Goal: Transaction & Acquisition: Purchase product/service

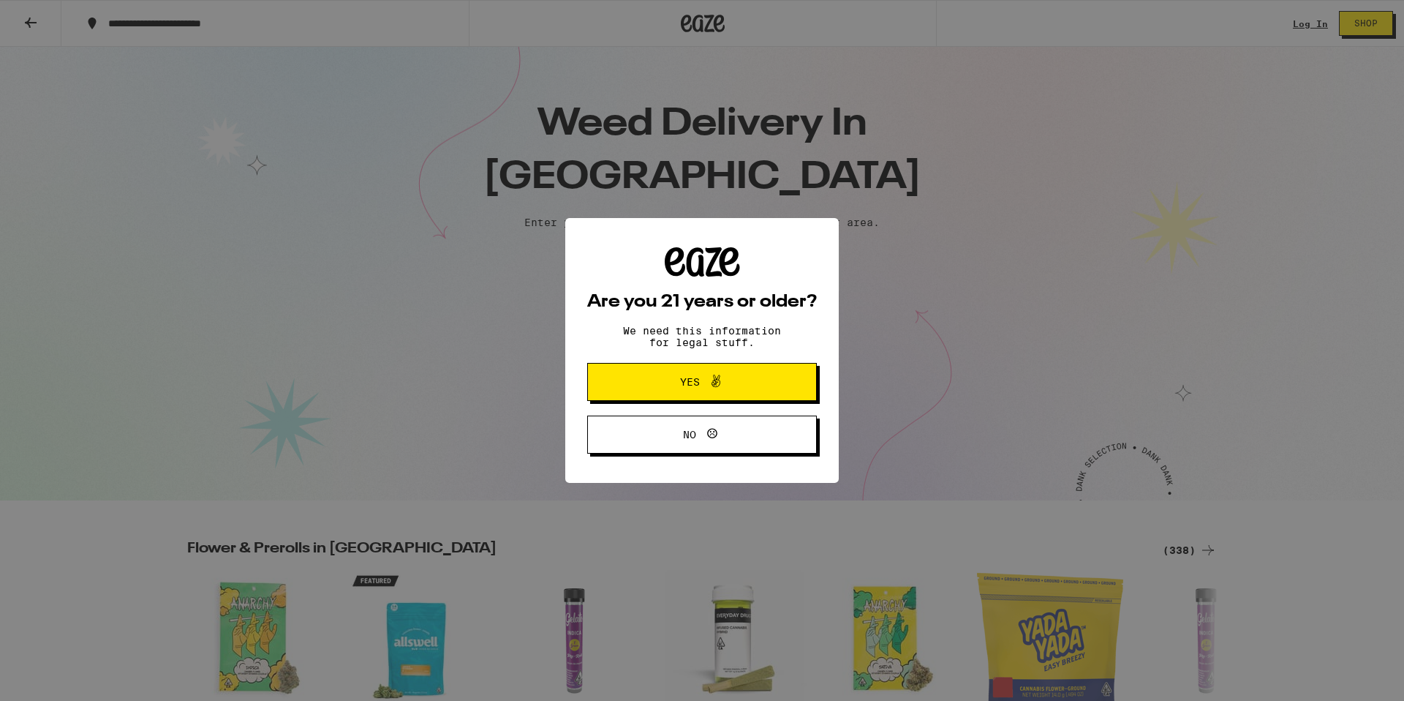
click at [714, 369] on button "Yes" at bounding box center [702, 382] width 230 height 38
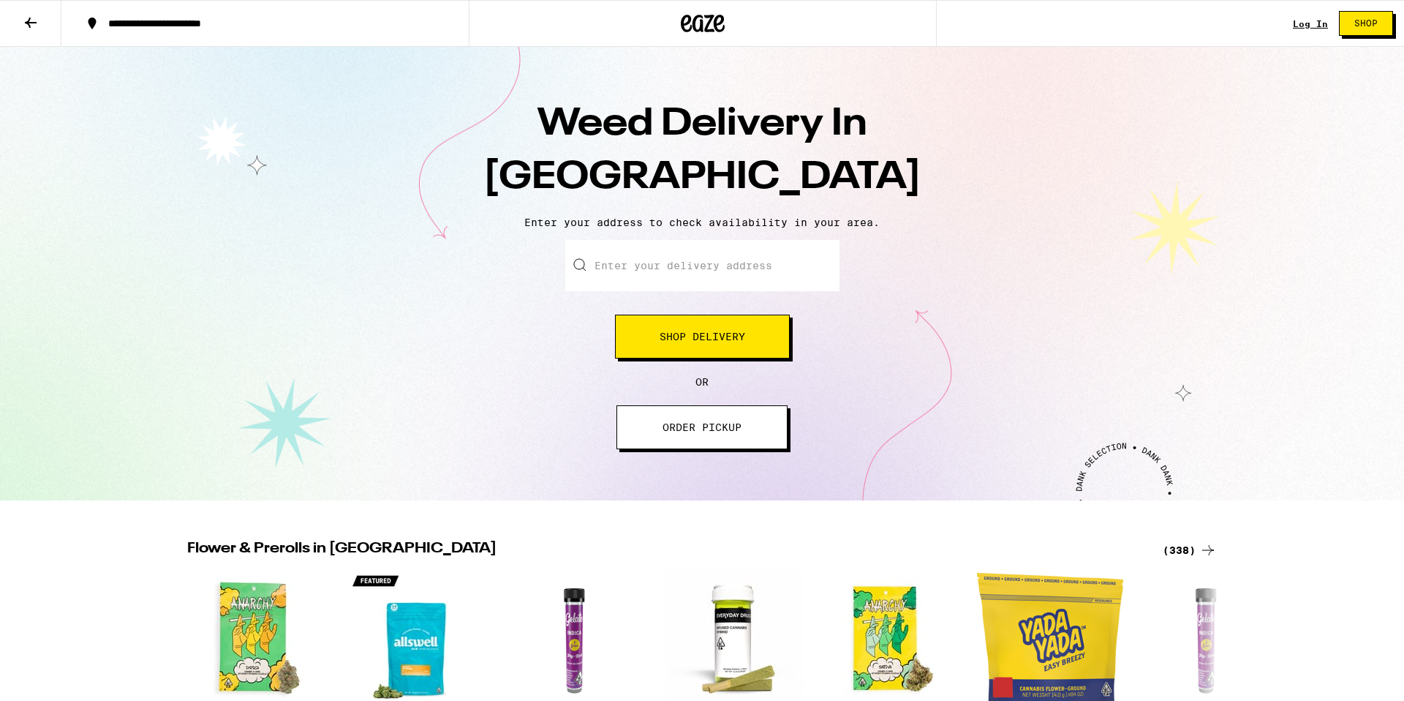
scroll to position [1, 0]
click at [682, 280] on input "Enter your delivery address" at bounding box center [702, 264] width 274 height 51
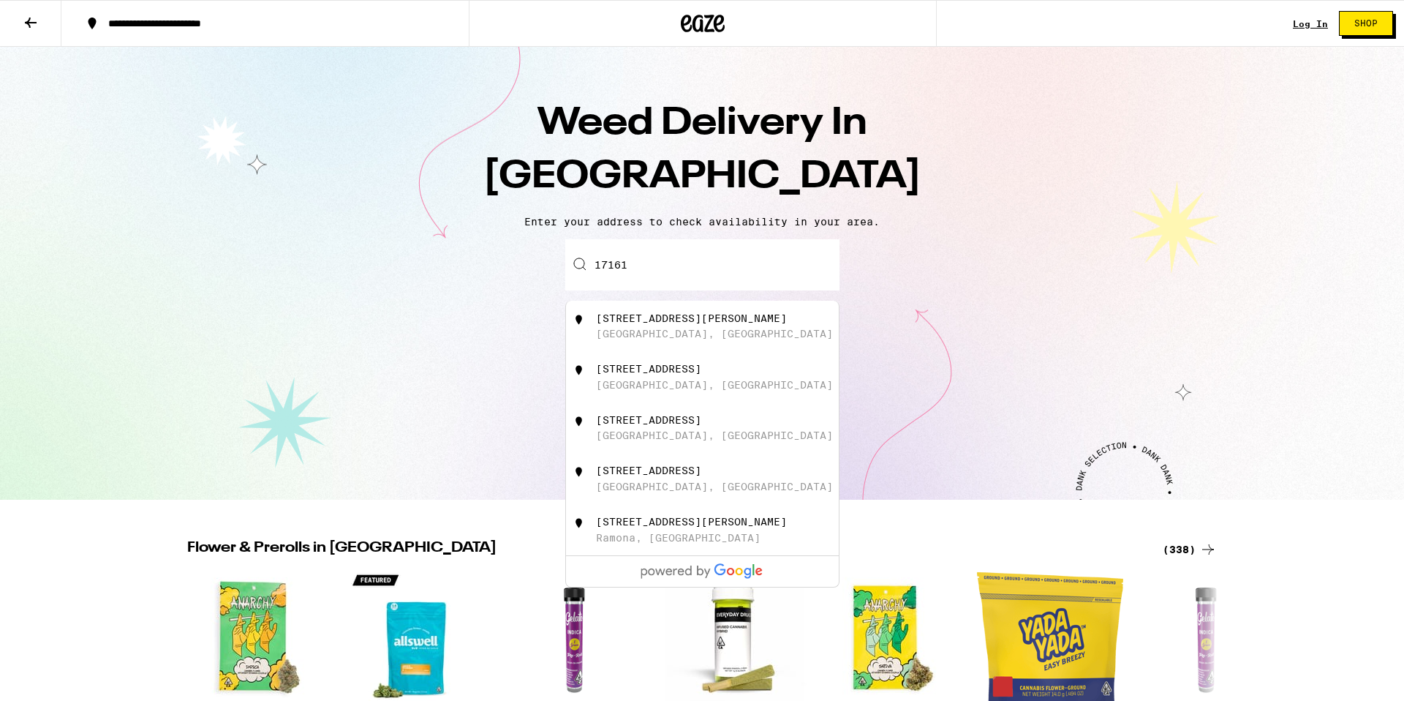
click at [665, 339] on div "[GEOGRAPHIC_DATA], [GEOGRAPHIC_DATA]" at bounding box center [714, 334] width 237 height 12
type input "[STREET_ADDRESS][PERSON_NAME]"
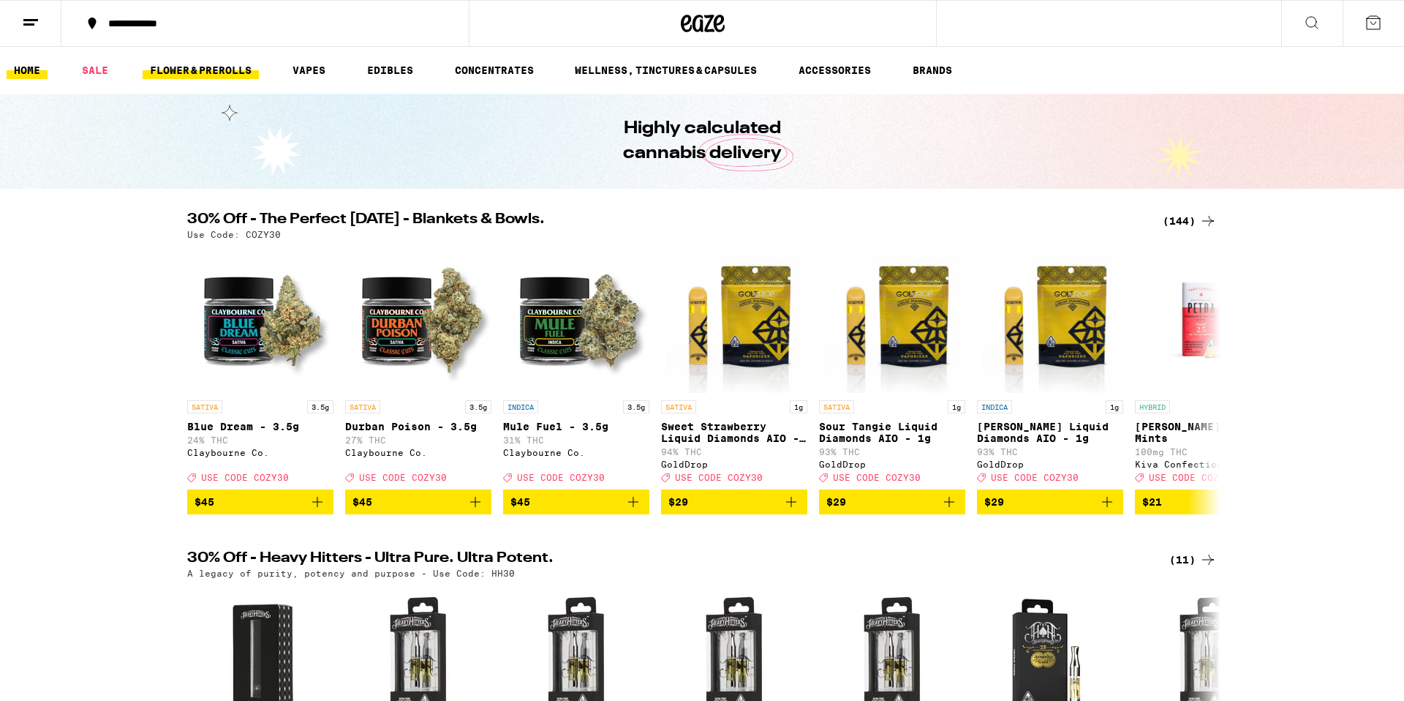
click at [218, 72] on link "FLOWER & PREROLLS" at bounding box center [201, 70] width 116 height 18
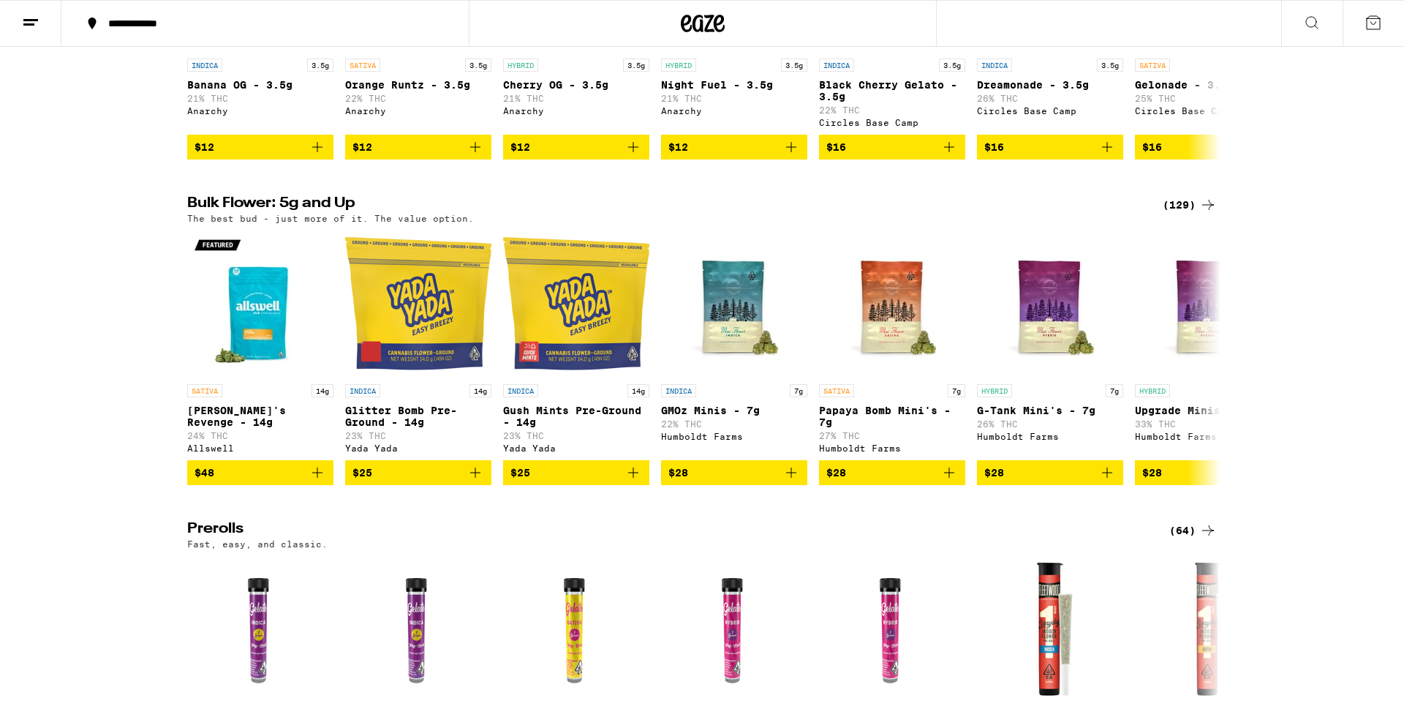
scroll to position [333, 0]
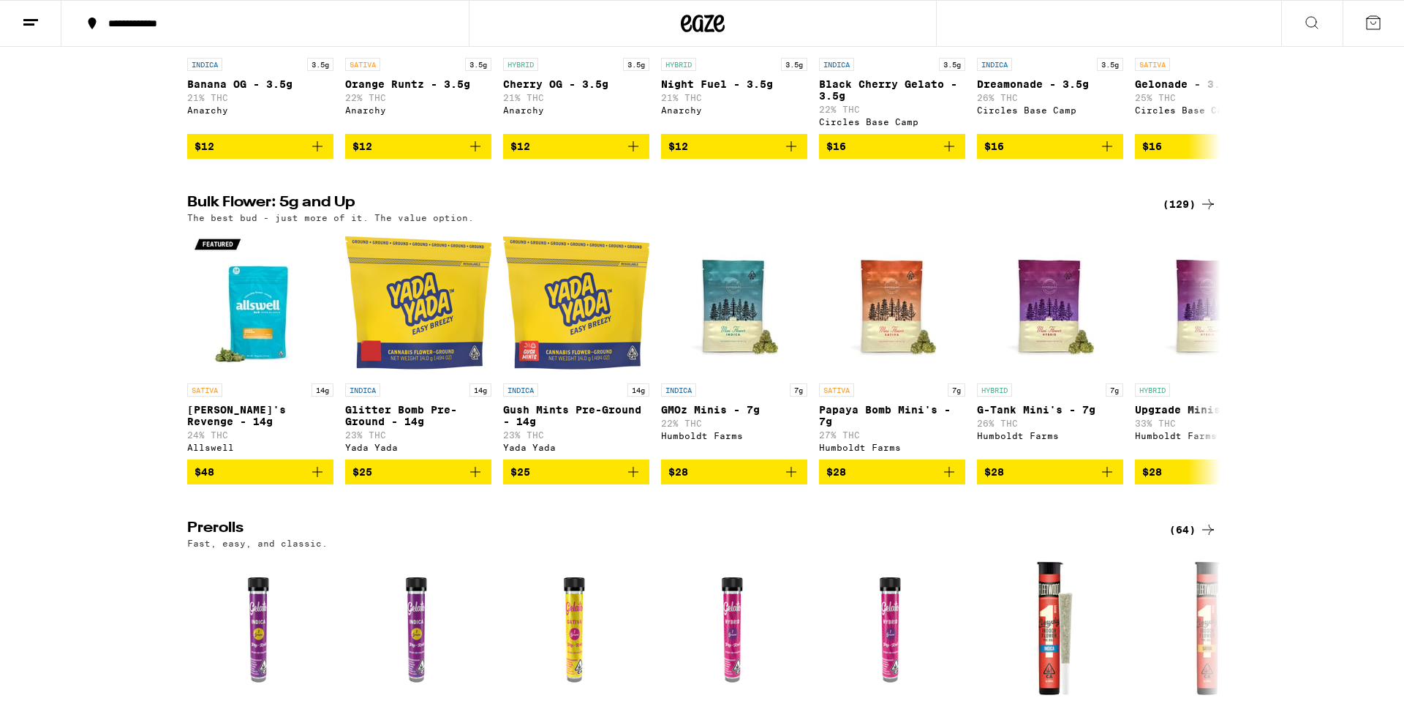
click at [1207, 213] on icon at bounding box center [1208, 204] width 18 height 18
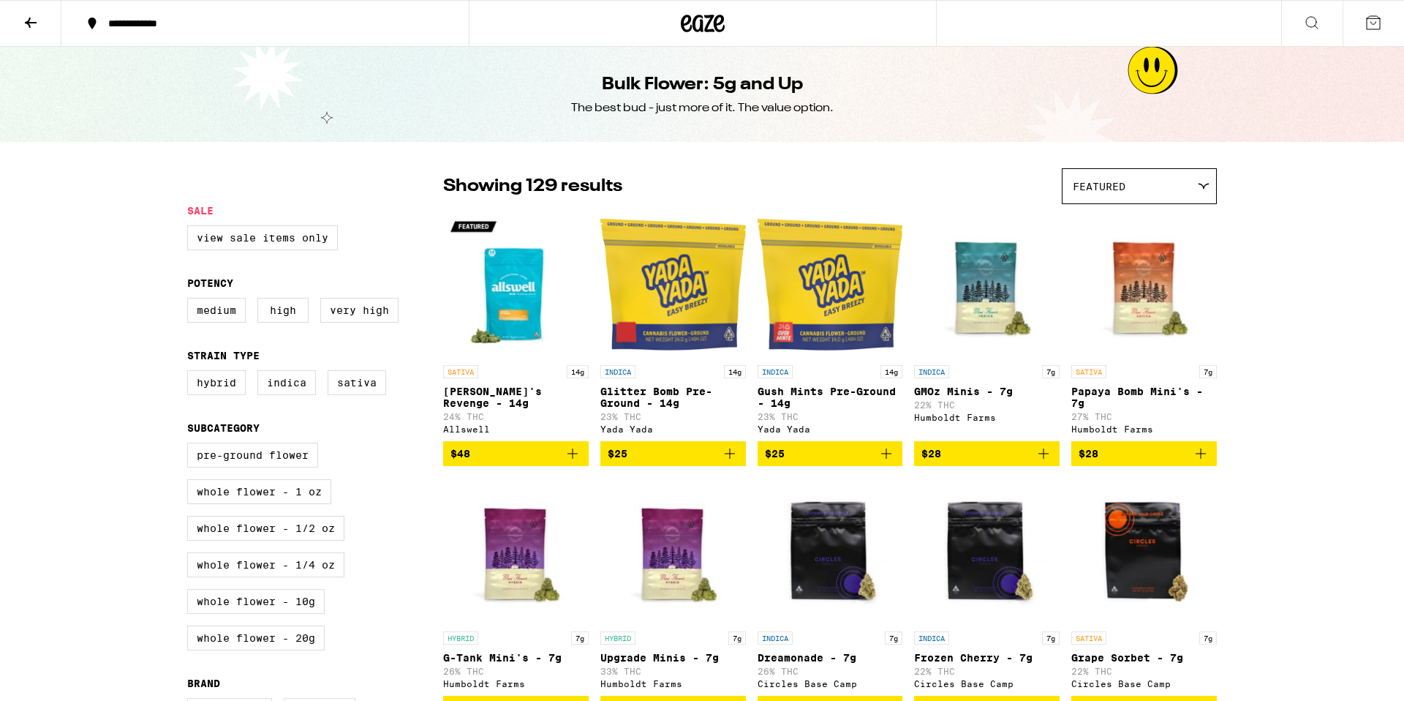
click at [1202, 189] on icon at bounding box center [1204, 186] width 12 height 7
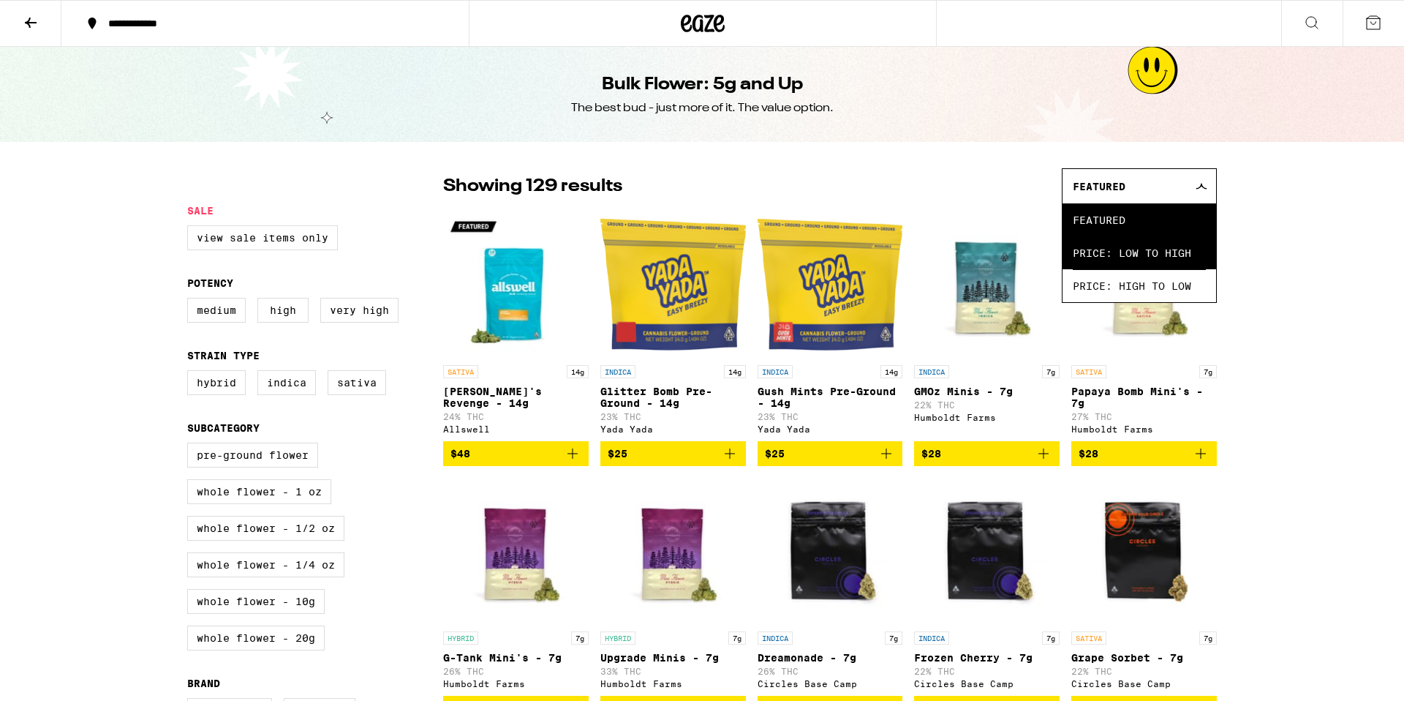
click at [1154, 268] on span "Price: Low to High" at bounding box center [1139, 252] width 133 height 33
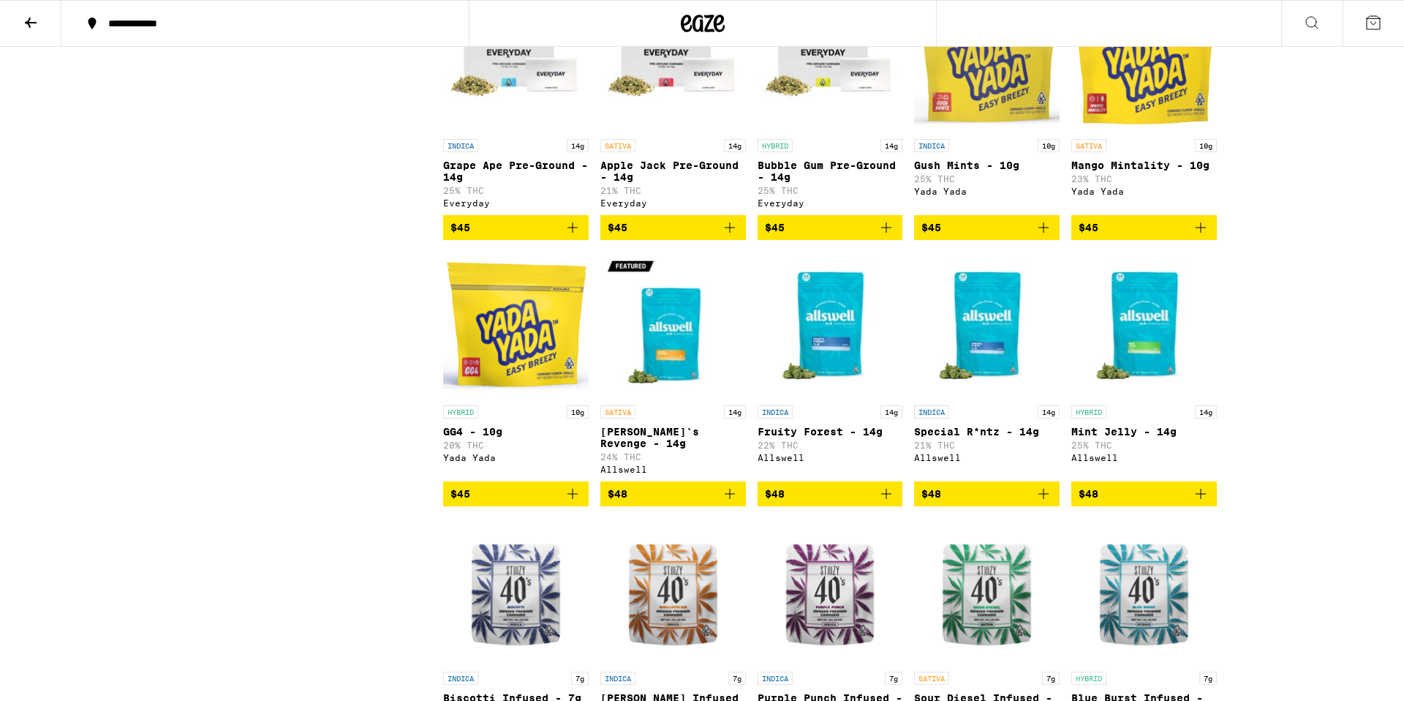
scroll to position [2094, 0]
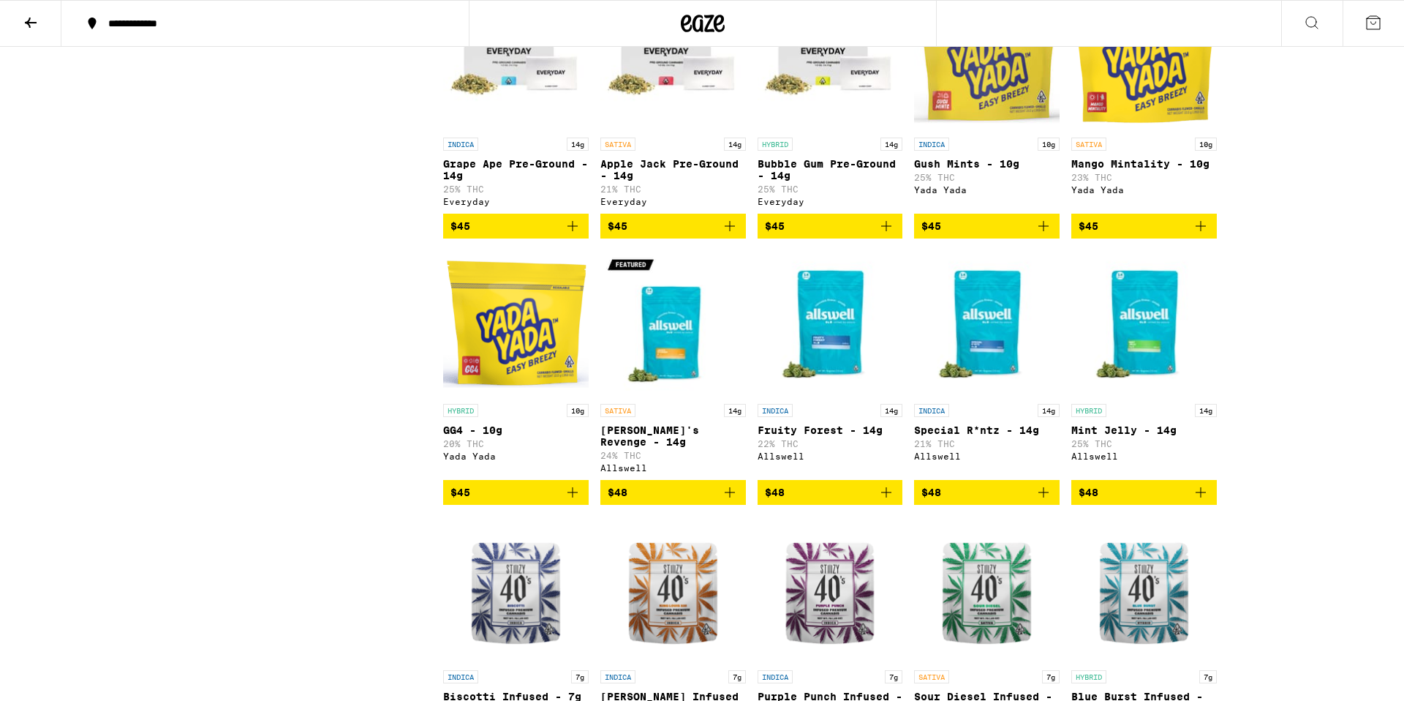
drag, startPoint x: 682, startPoint y: 547, endPoint x: 679, endPoint y: 557, distance: 10.6
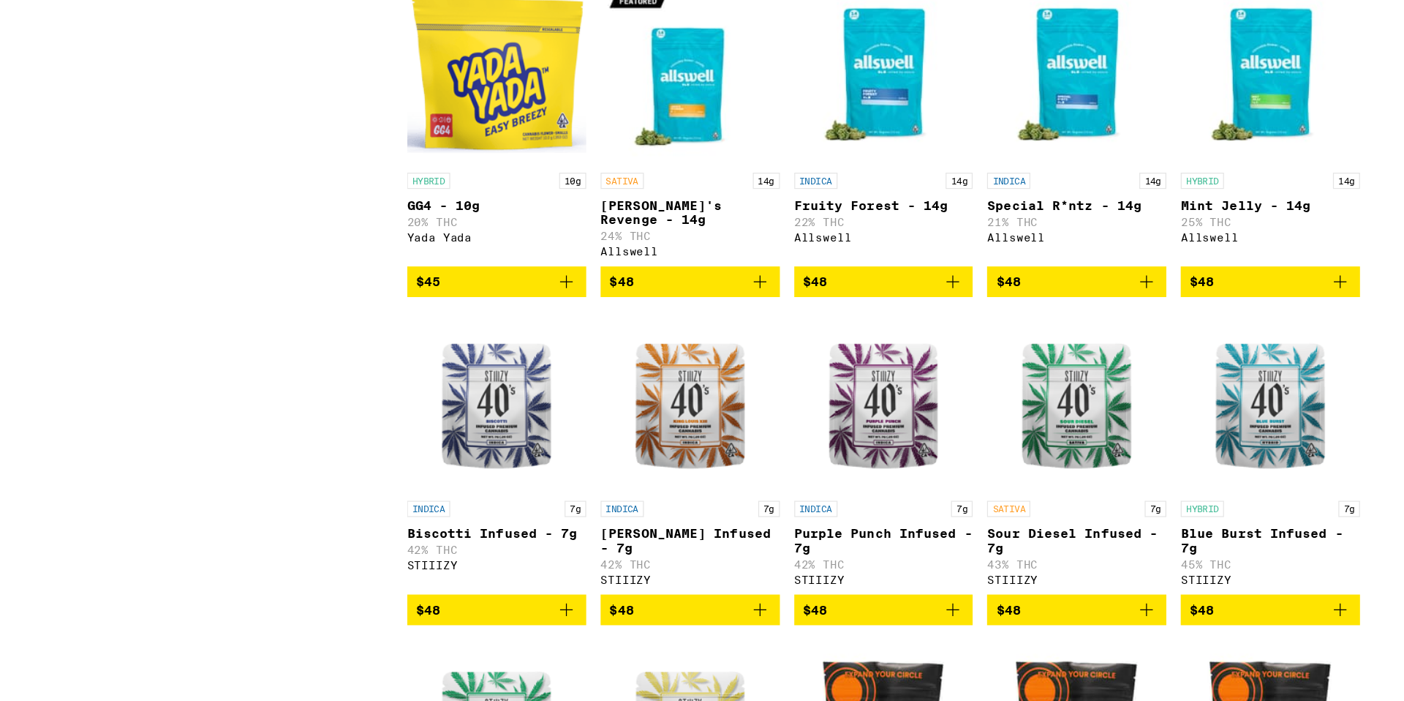
scroll to position [2293, 0]
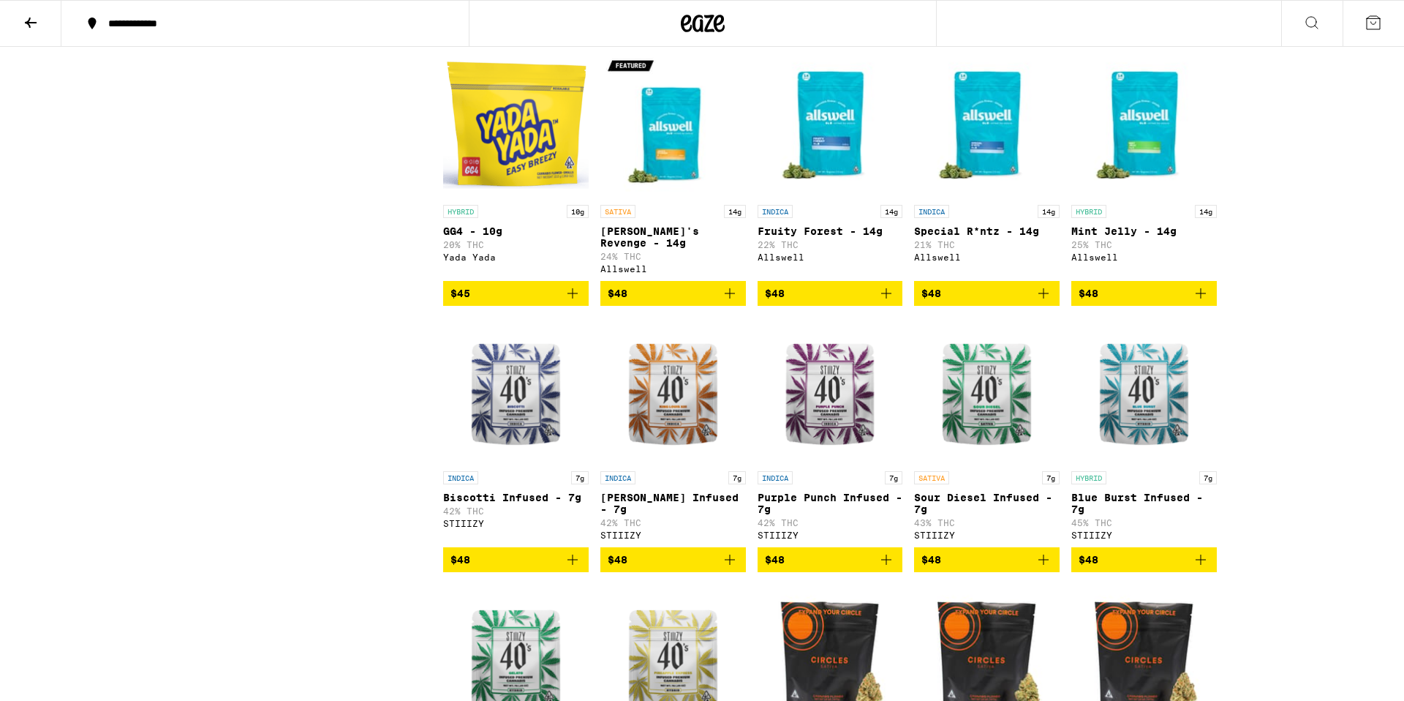
click at [1199, 298] on icon "Add to bag" at bounding box center [1201, 293] width 10 height 10
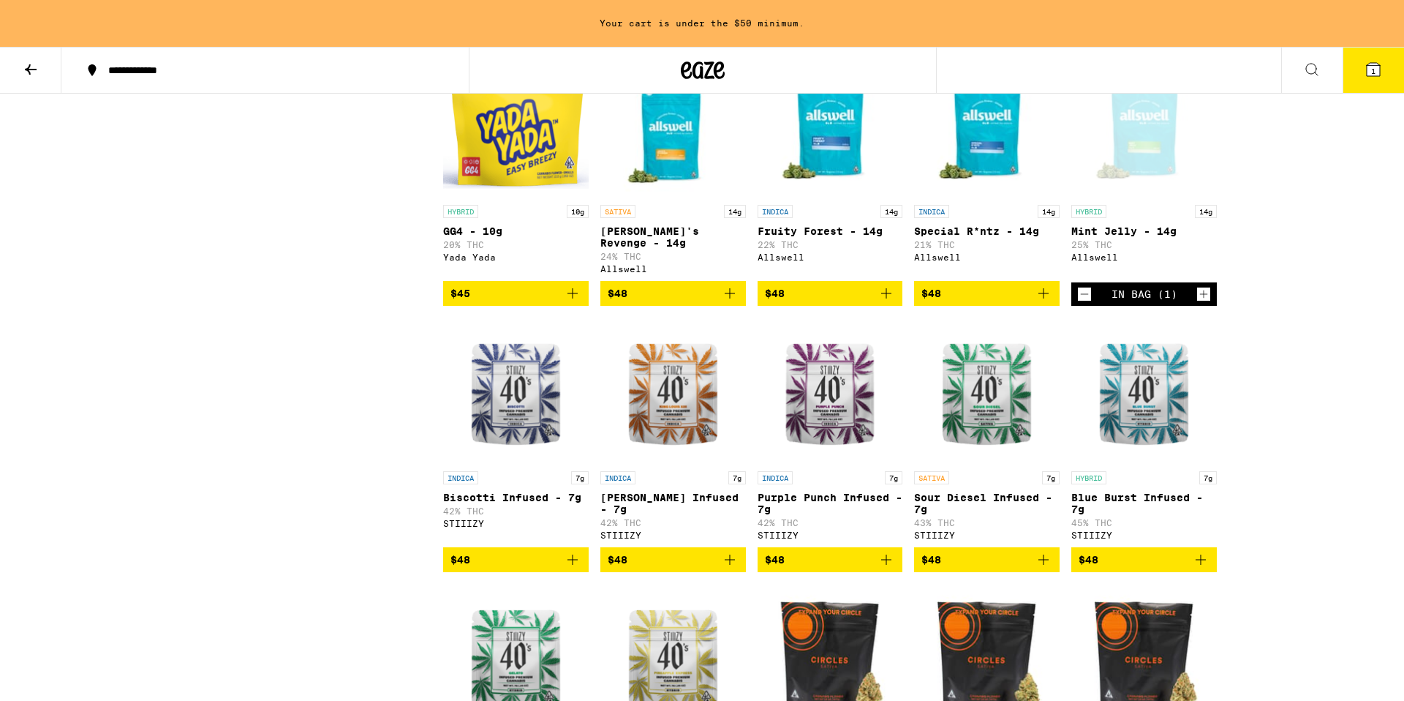
click at [1389, 60] on button "1" at bounding box center [1373, 70] width 61 height 45
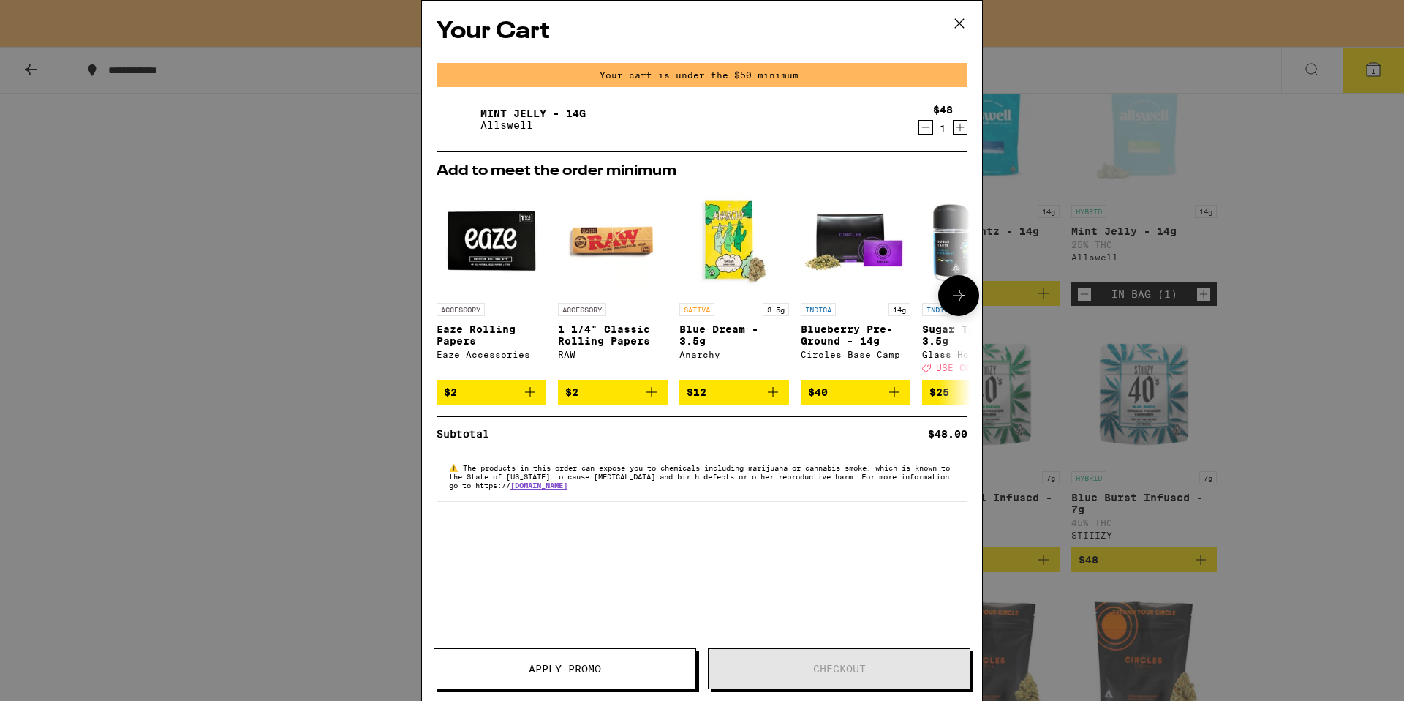
click at [650, 397] on icon "Add to bag" at bounding box center [651, 392] width 10 height 10
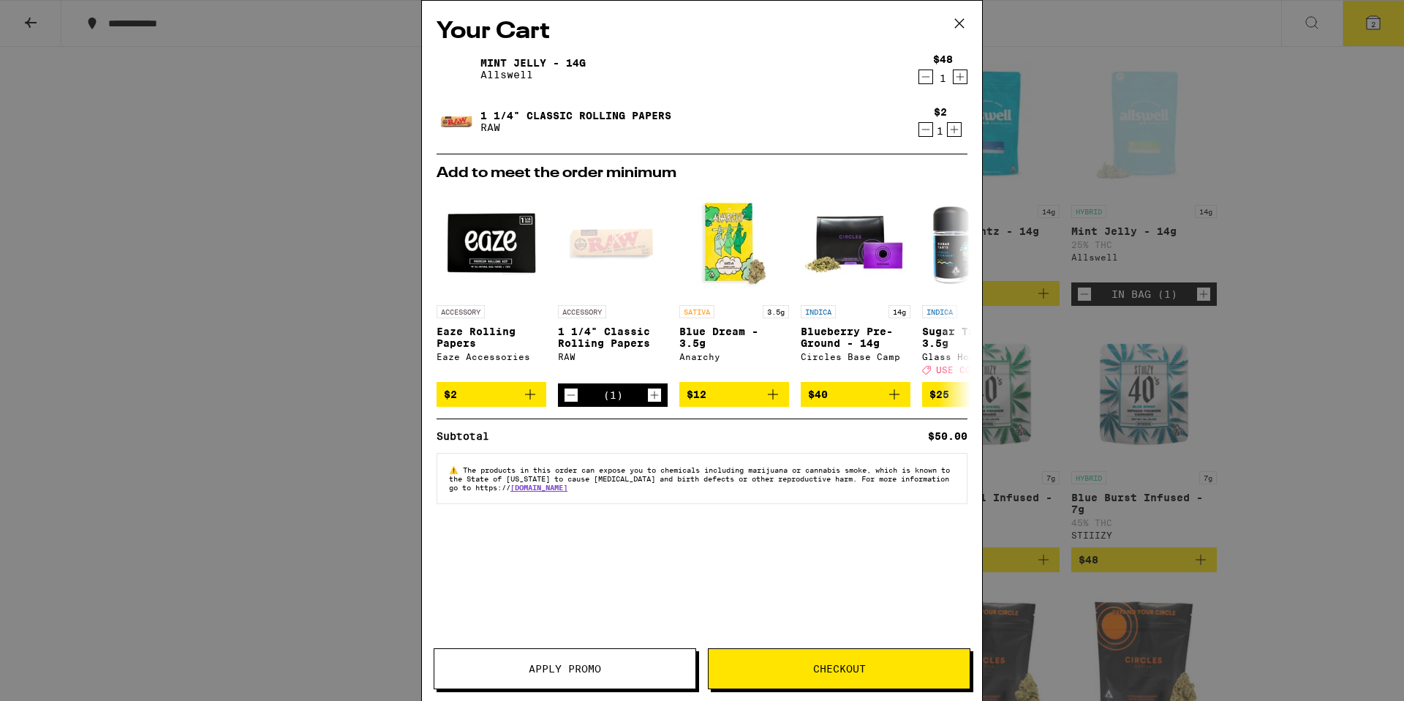
click at [576, 664] on span "Apply Promo" at bounding box center [565, 668] width 72 height 10
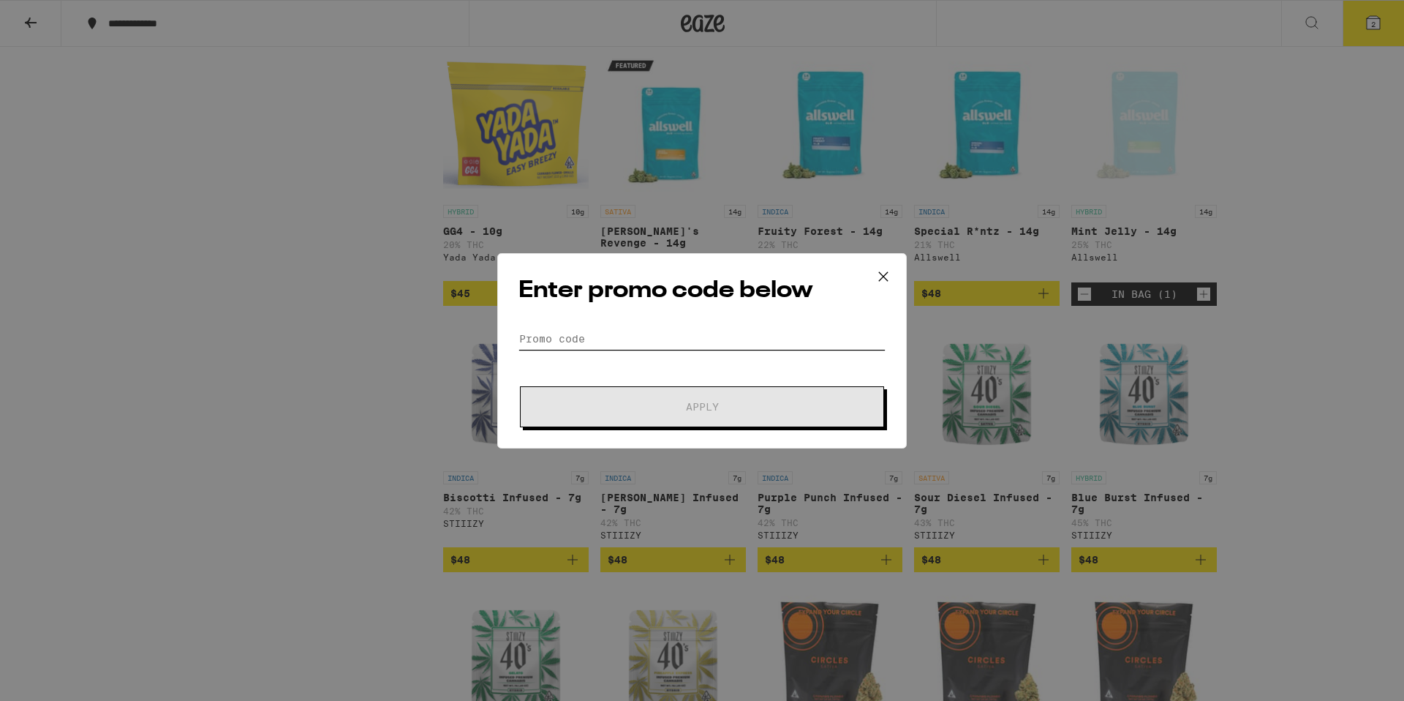
click at [673, 336] on input "Promo Code" at bounding box center [701, 339] width 367 height 22
click at [880, 274] on icon at bounding box center [883, 276] width 22 height 22
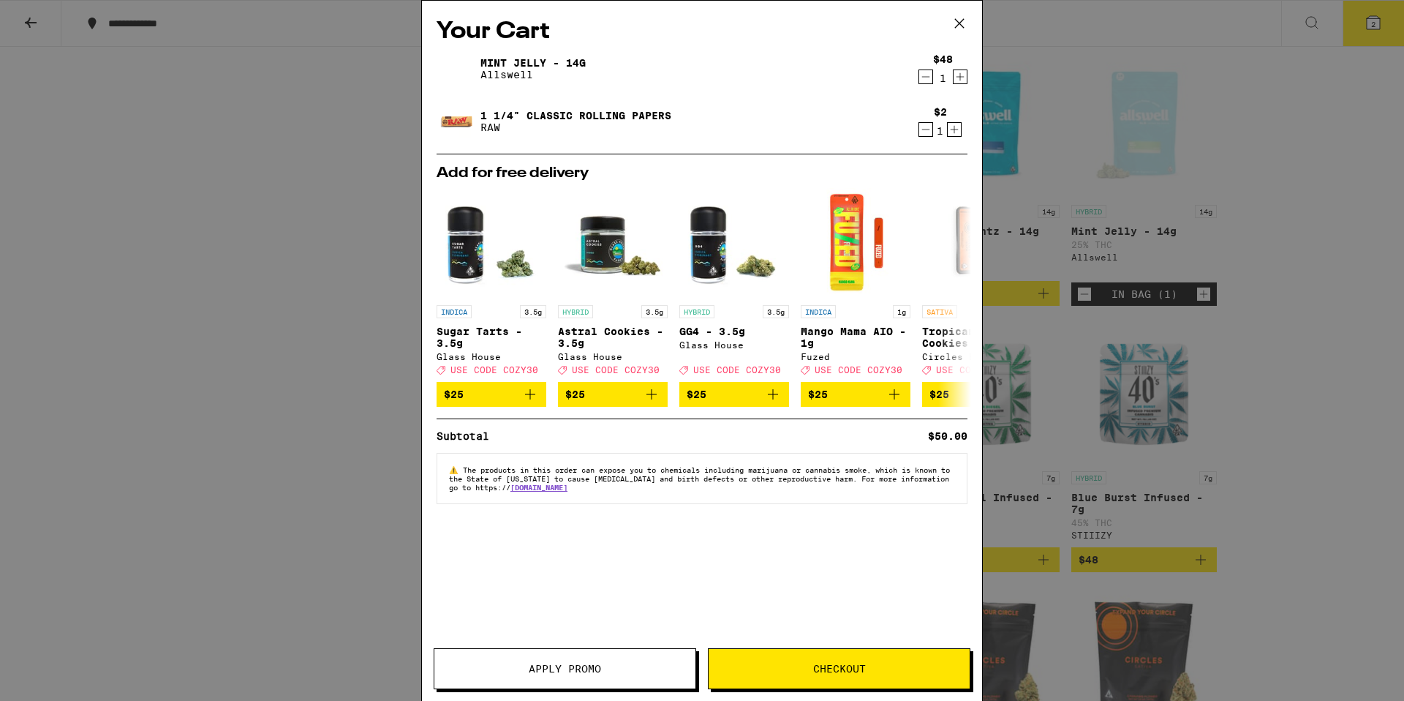
click at [766, 685] on button "Checkout" at bounding box center [839, 668] width 263 height 41
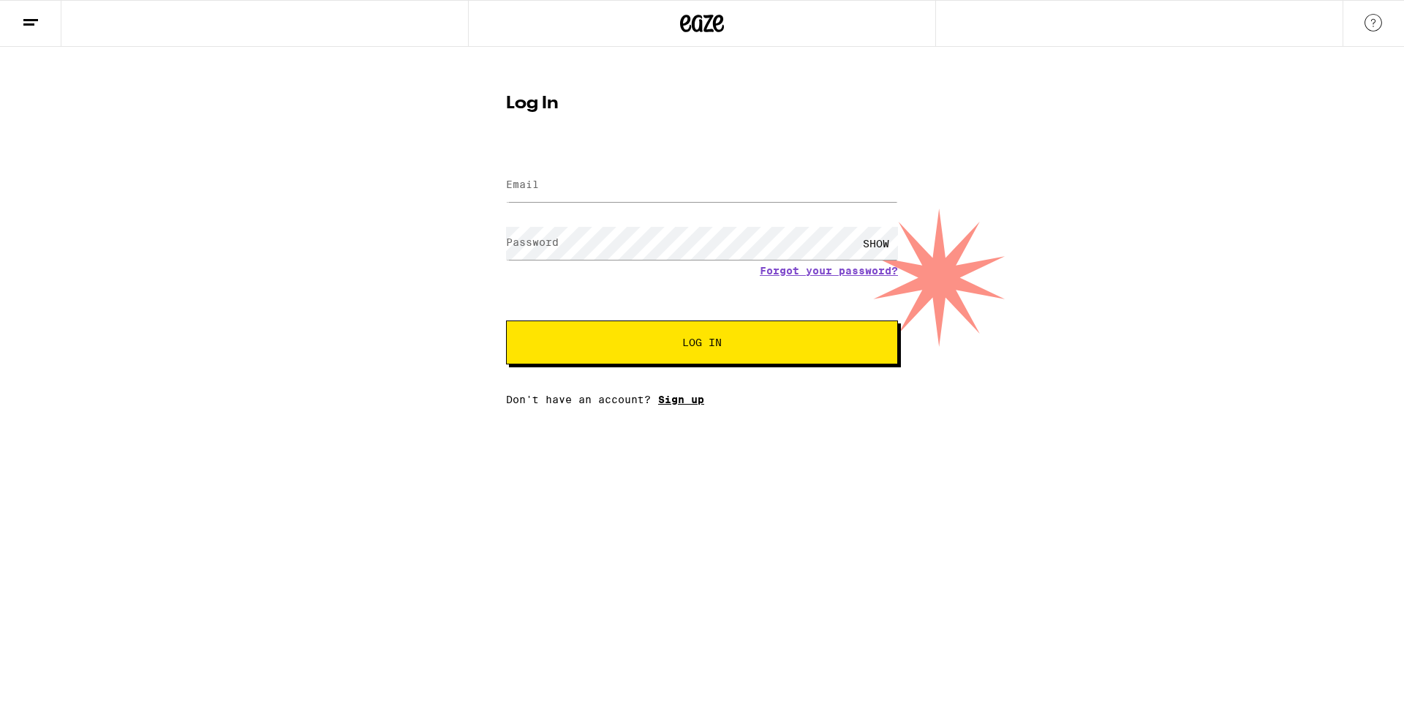
click at [698, 405] on link "Sign up" at bounding box center [681, 399] width 46 height 12
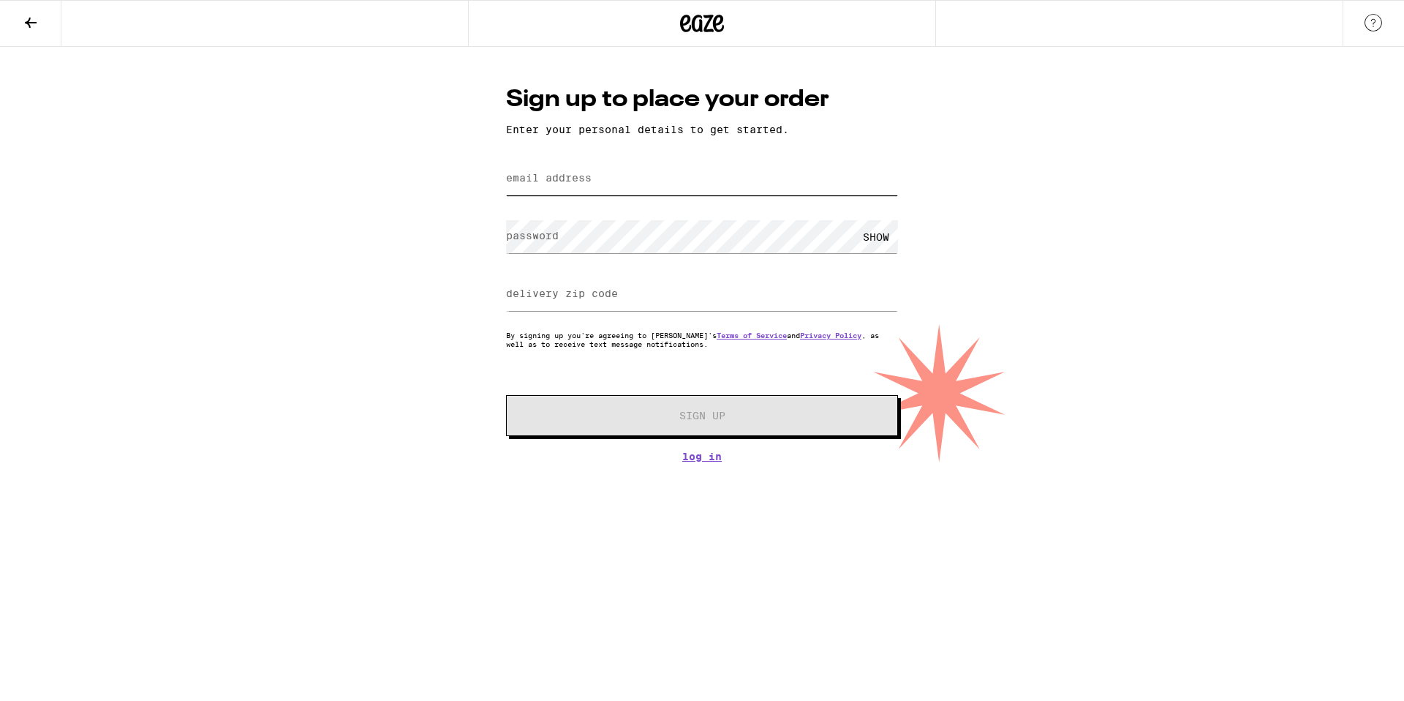
click at [633, 167] on input "email address" at bounding box center [702, 178] width 392 height 33
type input "[EMAIL_ADDRESS][DOMAIN_NAME]"
click at [578, 298] on label "delivery zip code" at bounding box center [562, 293] width 112 height 12
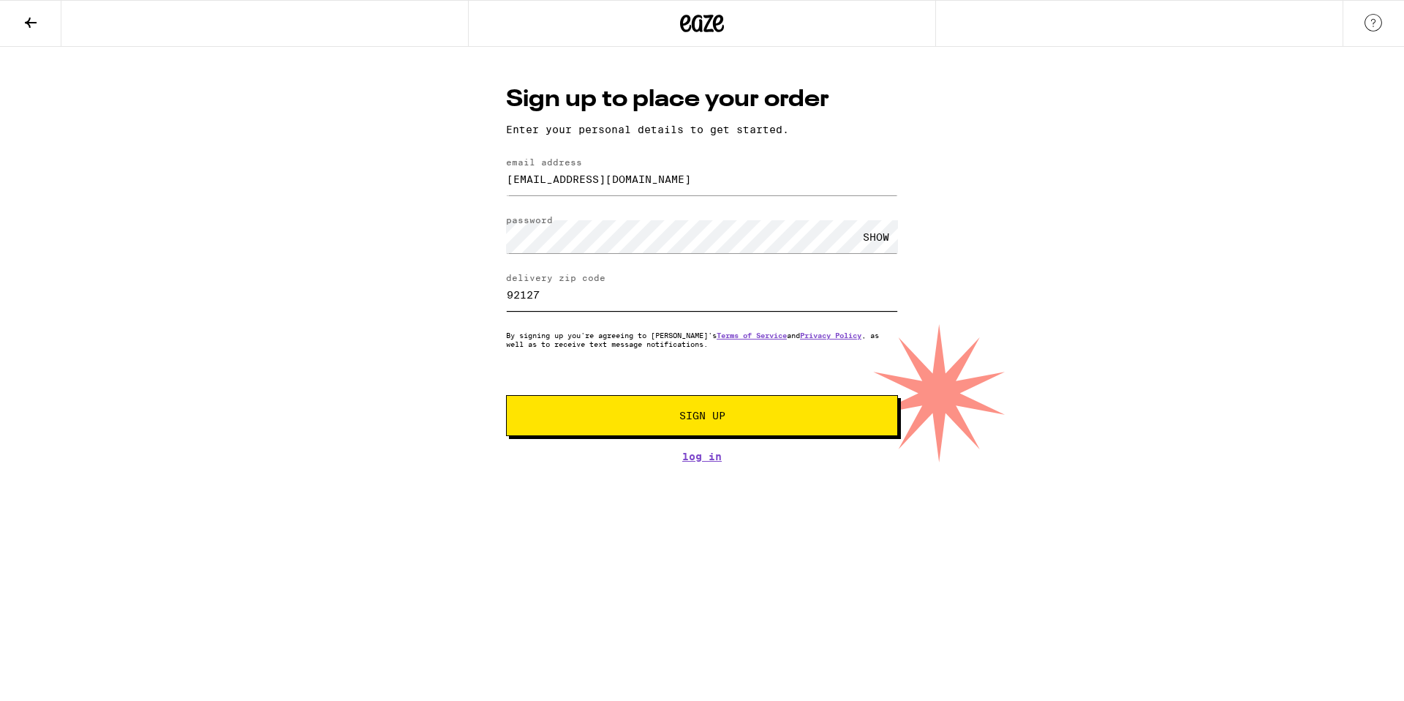
type input "92127"
click at [876, 242] on div "SHOW" at bounding box center [876, 236] width 44 height 33
click at [719, 410] on button "Sign Up" at bounding box center [702, 415] width 392 height 41
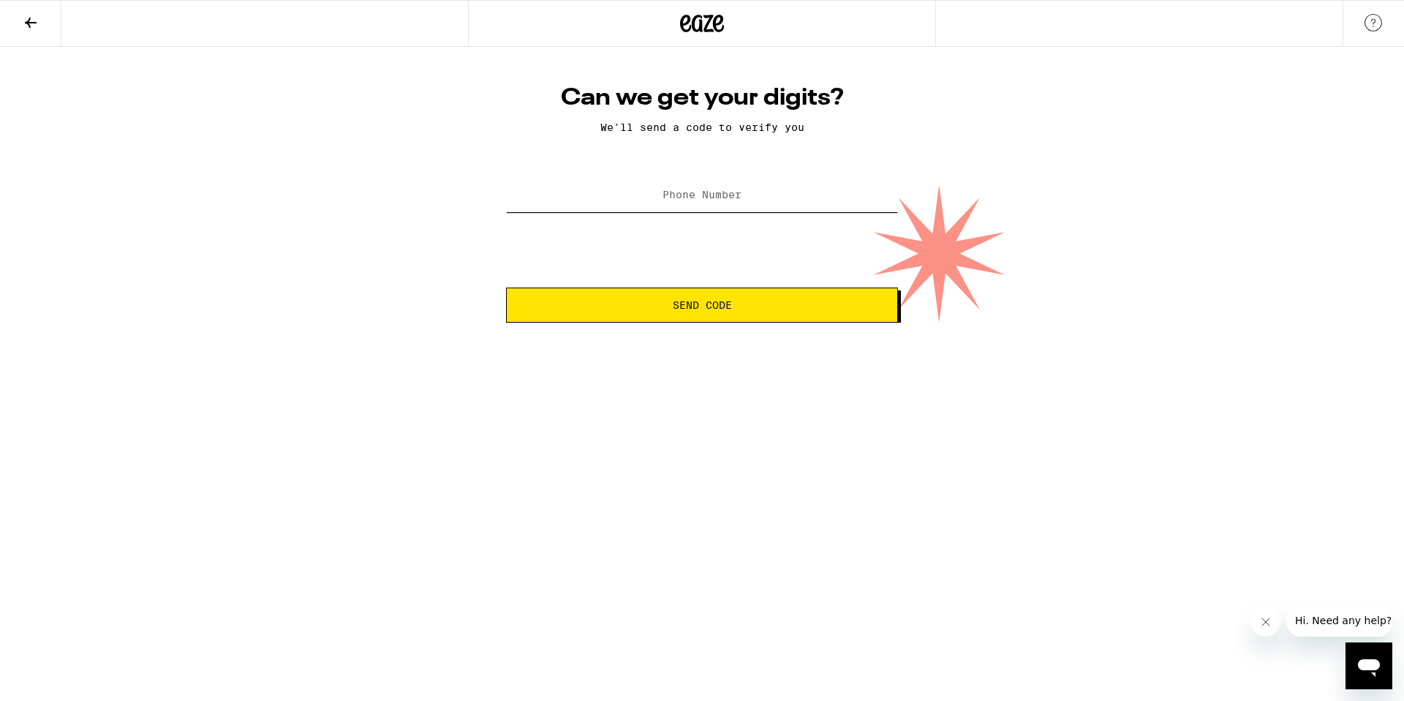
click at [761, 208] on input "Phone Number" at bounding box center [702, 195] width 392 height 33
type input "[PHONE_NUMBER]"
click at [755, 310] on span "Send Code" at bounding box center [701, 305] width 367 height 10
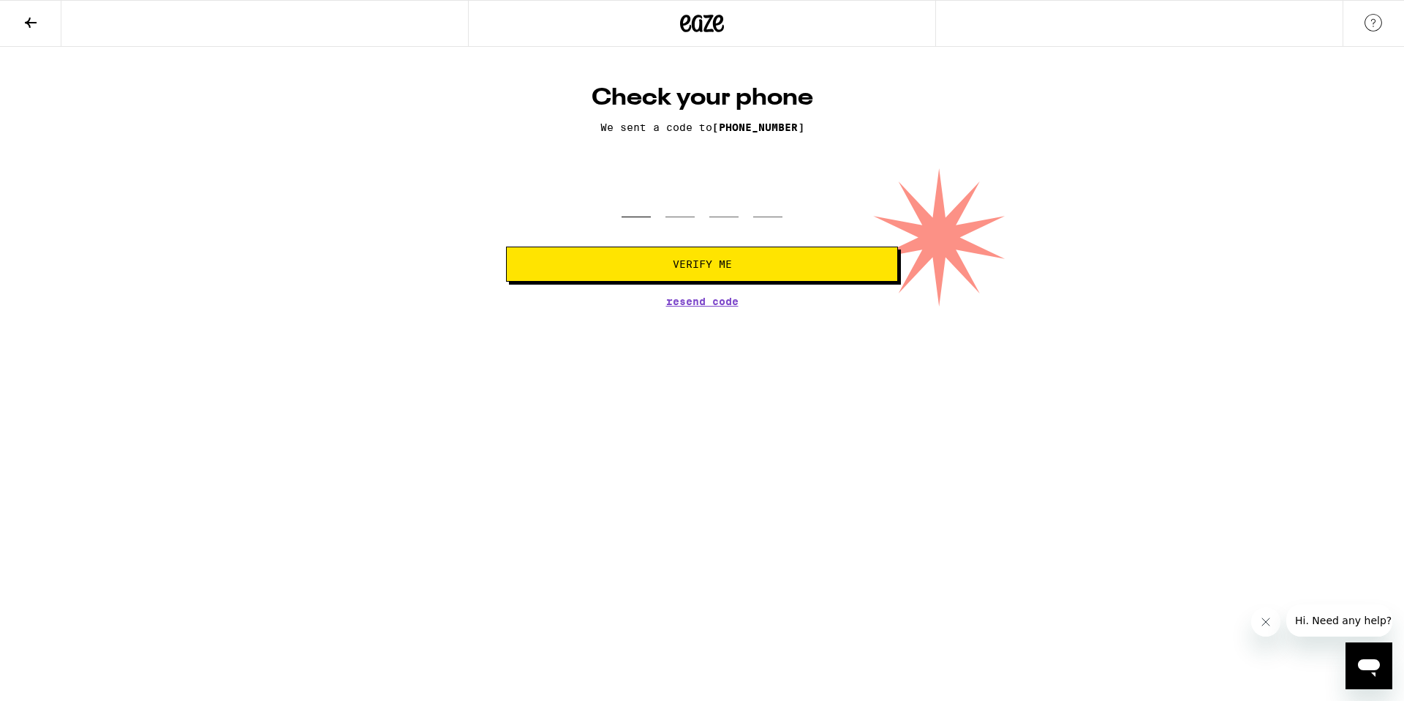
click at [635, 208] on input "tel" at bounding box center [636, 195] width 29 height 43
type input "4"
type input "2"
type input "7"
type input "0"
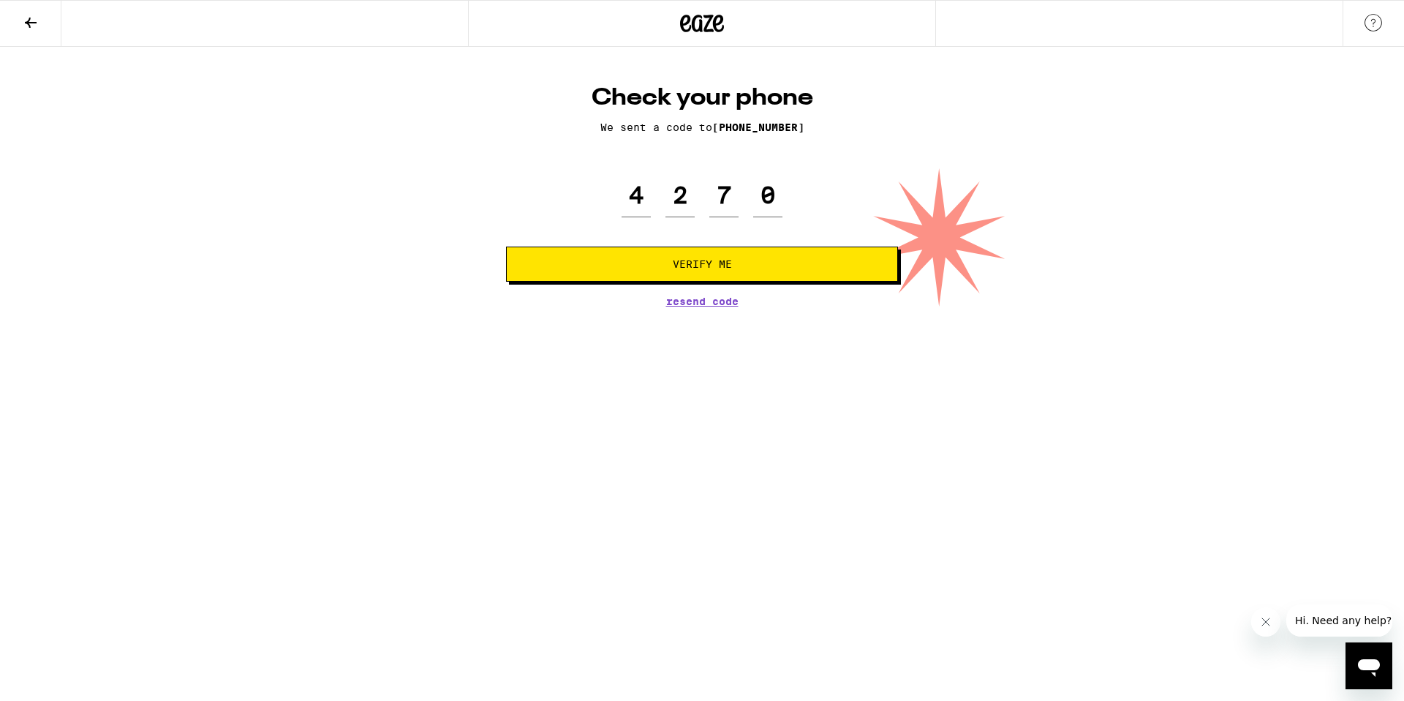
click at [647, 272] on button "Verify Me" at bounding box center [702, 263] width 392 height 35
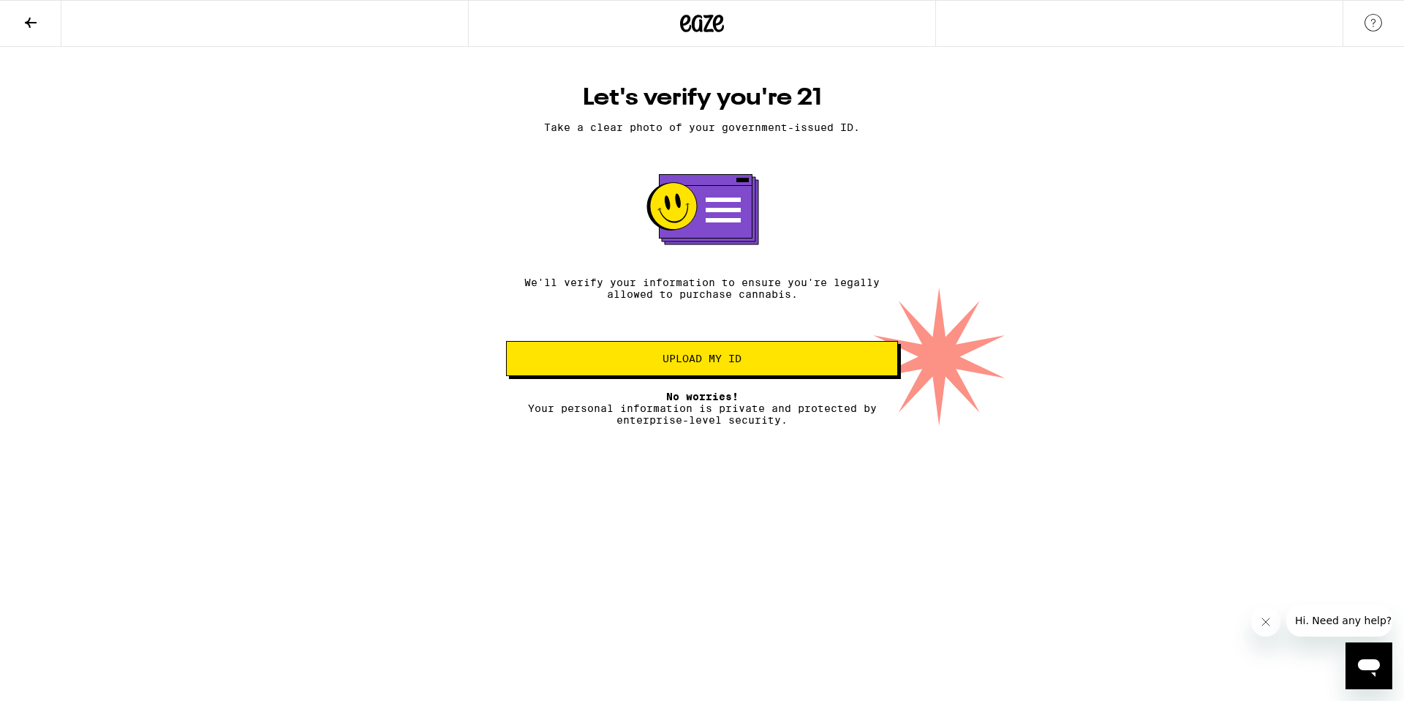
click at [722, 376] on button "Upload my ID" at bounding box center [702, 358] width 392 height 35
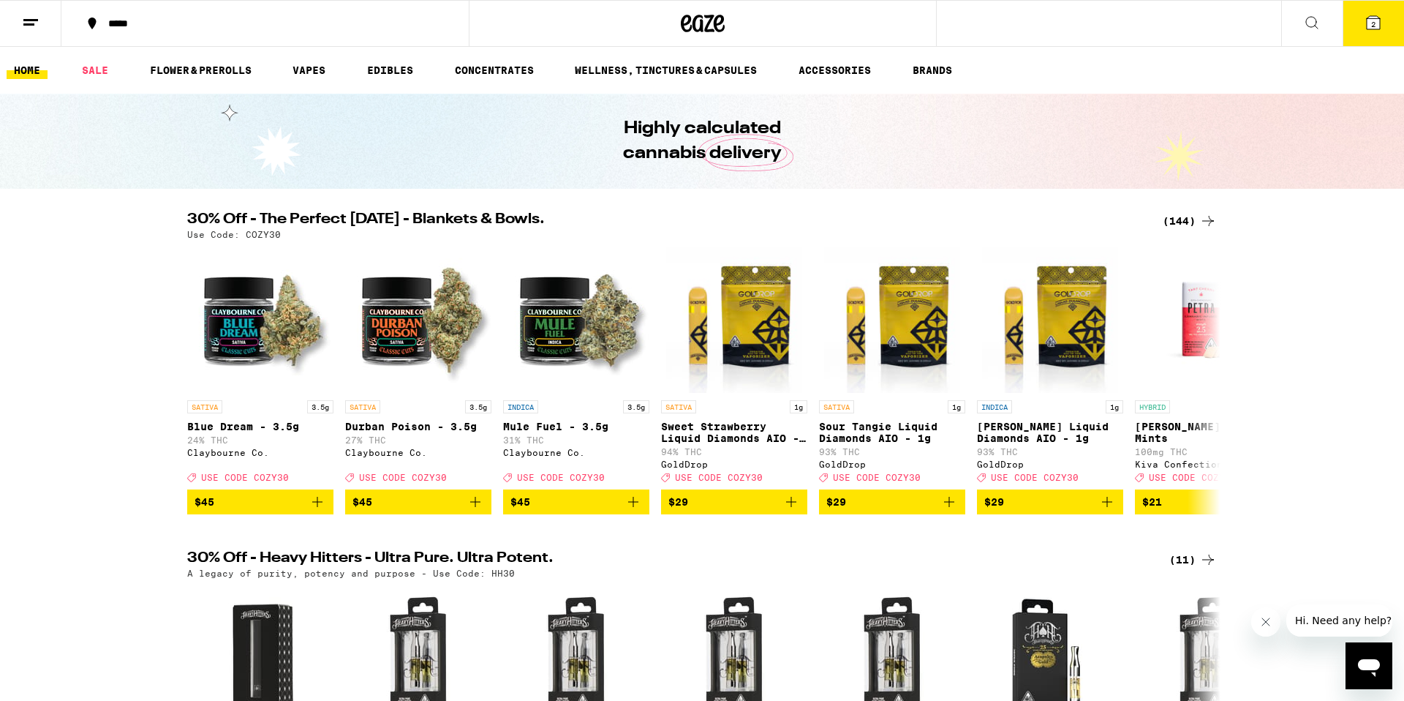
click at [1398, 29] on button "2" at bounding box center [1373, 23] width 61 height 45
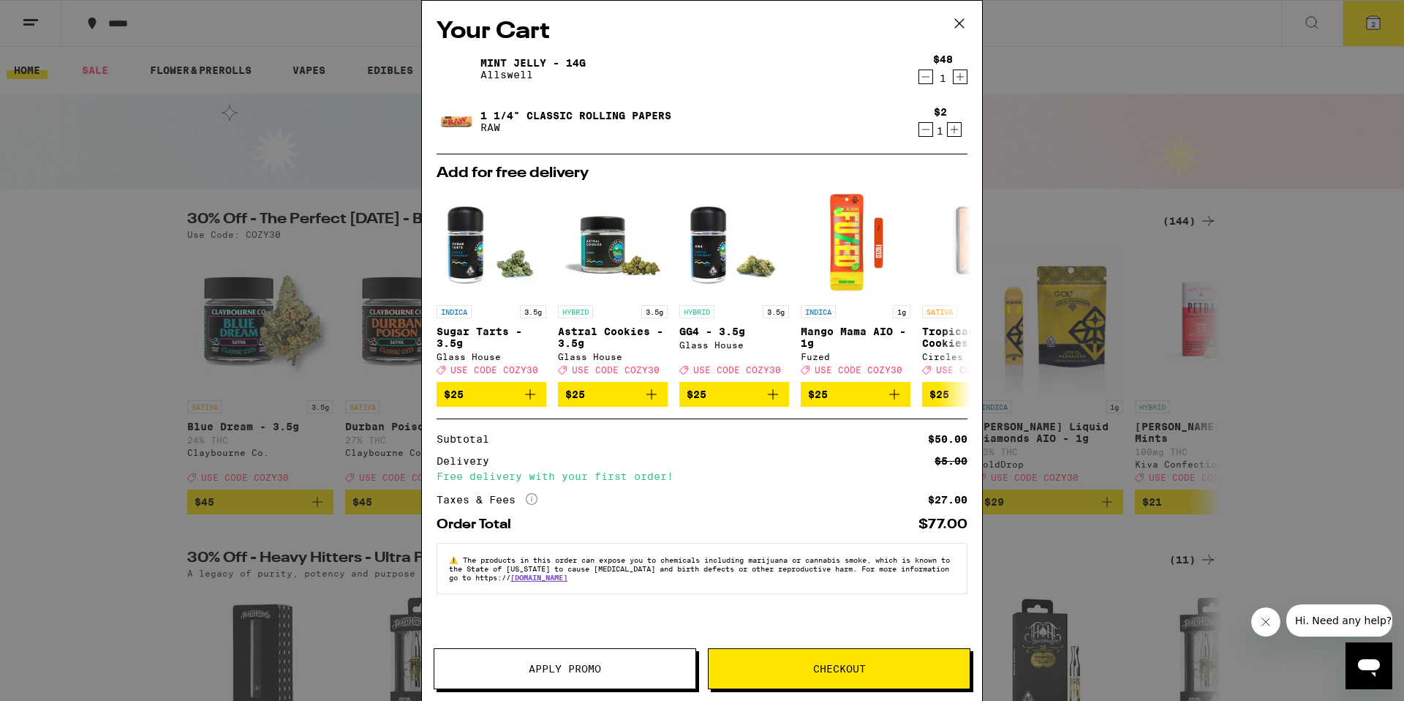
click at [834, 660] on button "Checkout" at bounding box center [839, 668] width 263 height 41
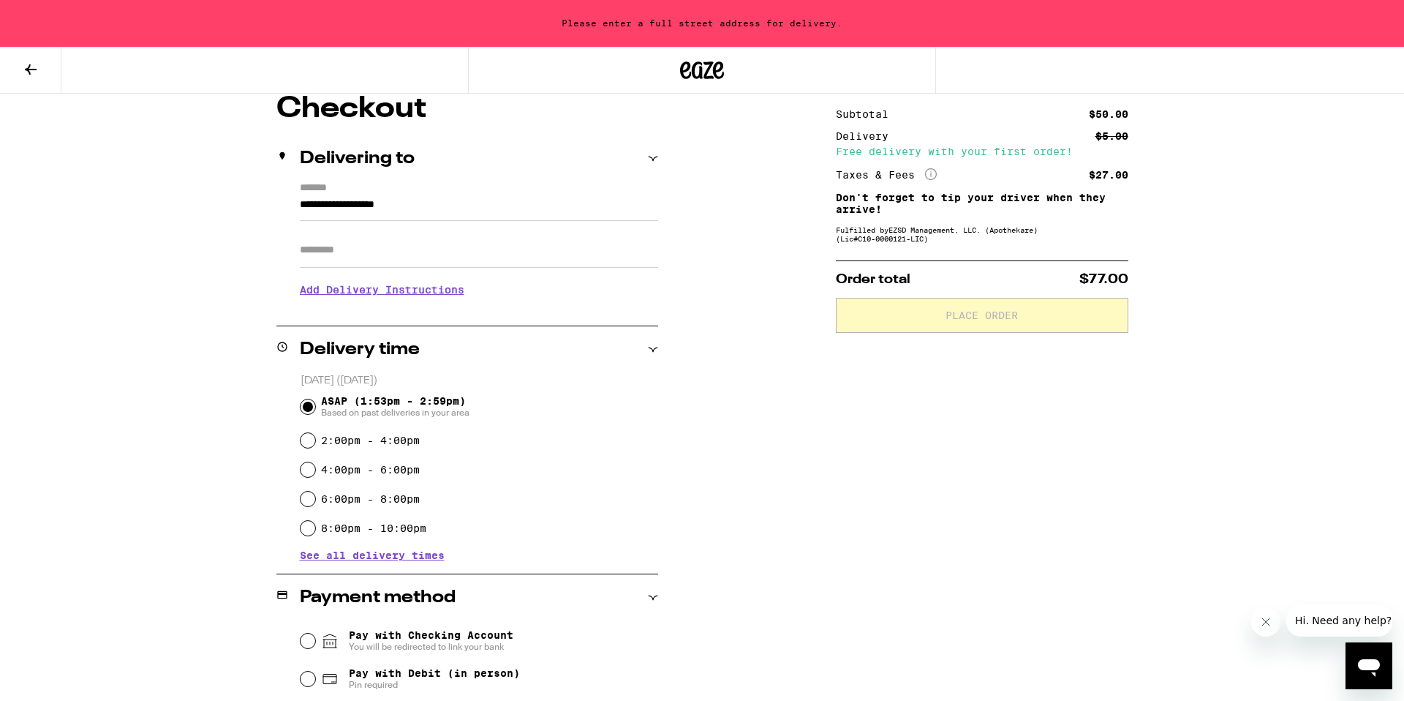
scroll to position [151, 0]
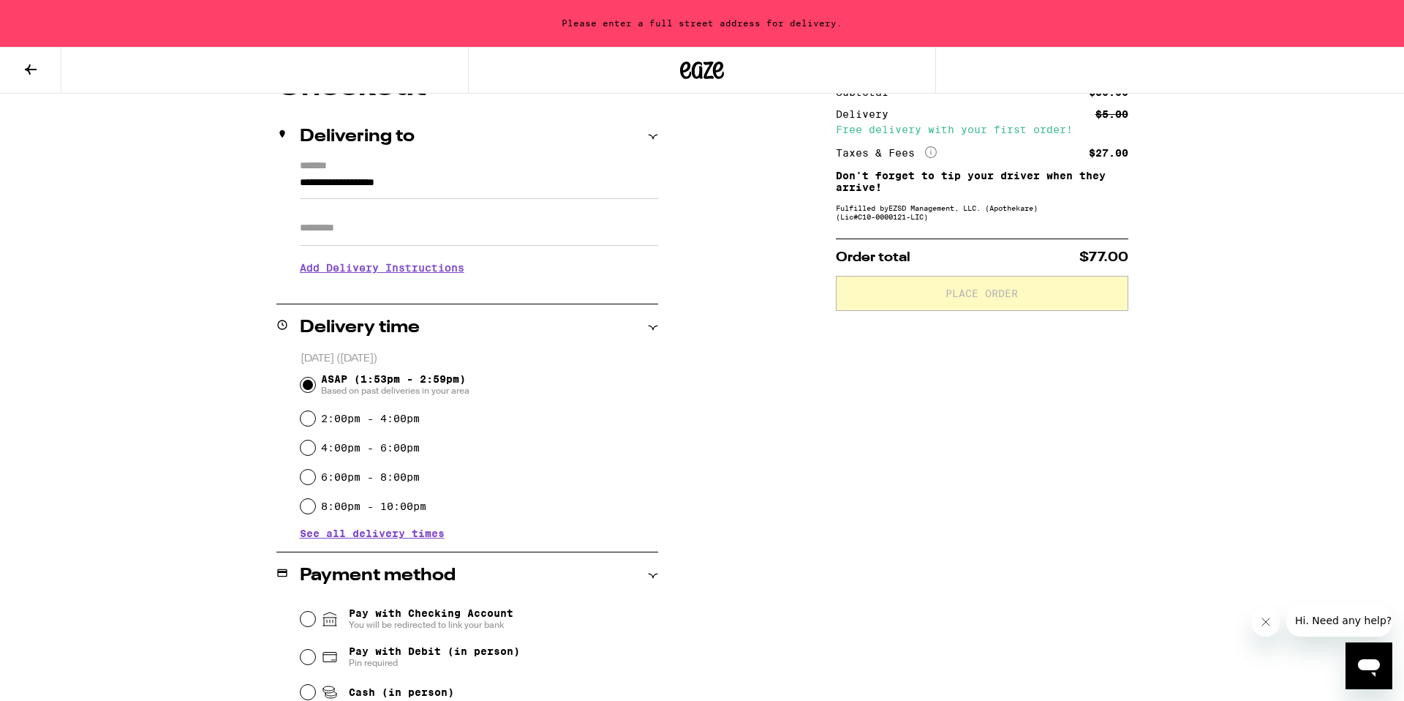
click at [391, 227] on input "Apt/Suite" at bounding box center [479, 228] width 358 height 35
click at [411, 276] on h3 "Add Delivery Instructions" at bounding box center [479, 268] width 358 height 34
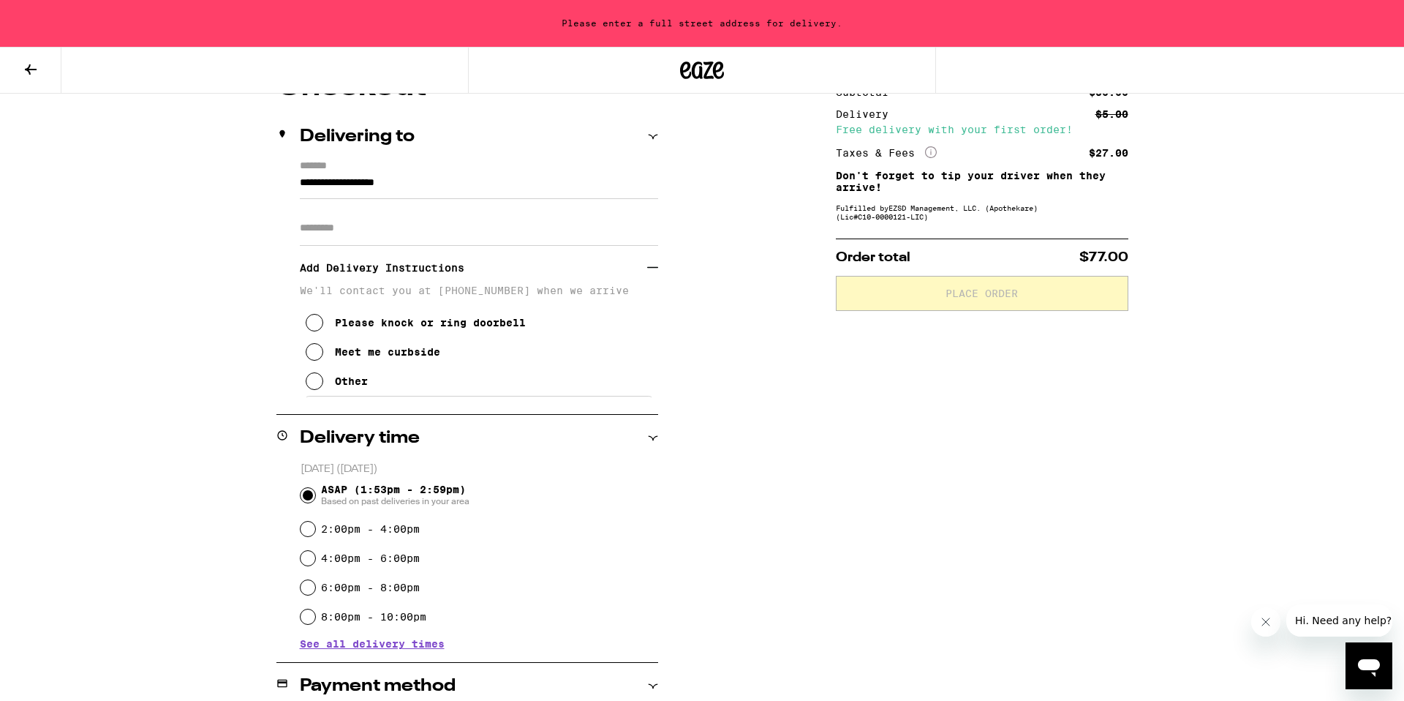
click at [376, 358] on div "Meet me curbside" at bounding box center [387, 352] width 105 height 12
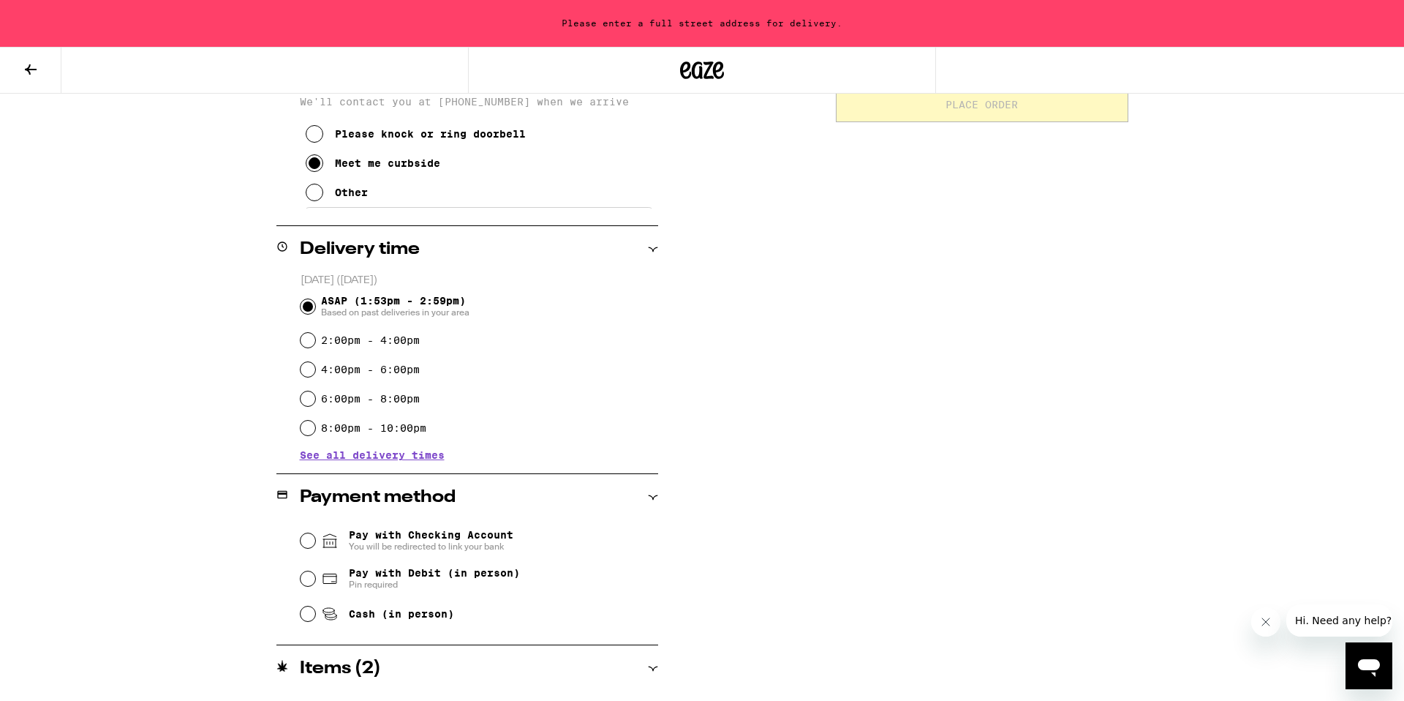
scroll to position [437, 0]
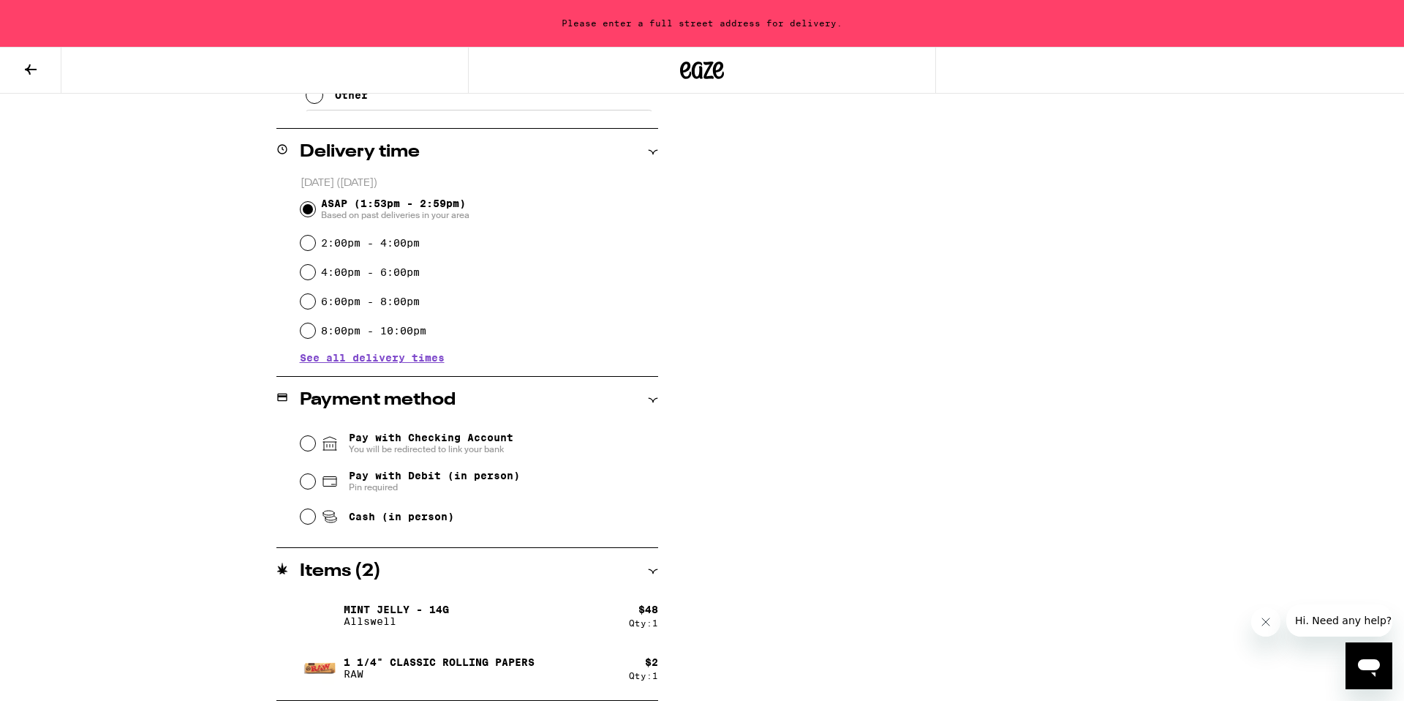
click at [412, 522] on span "Cash (in person)" at bounding box center [401, 516] width 105 height 12
click at [315, 524] on input "Cash (in person)" at bounding box center [308, 516] width 15 height 15
radio input "true"
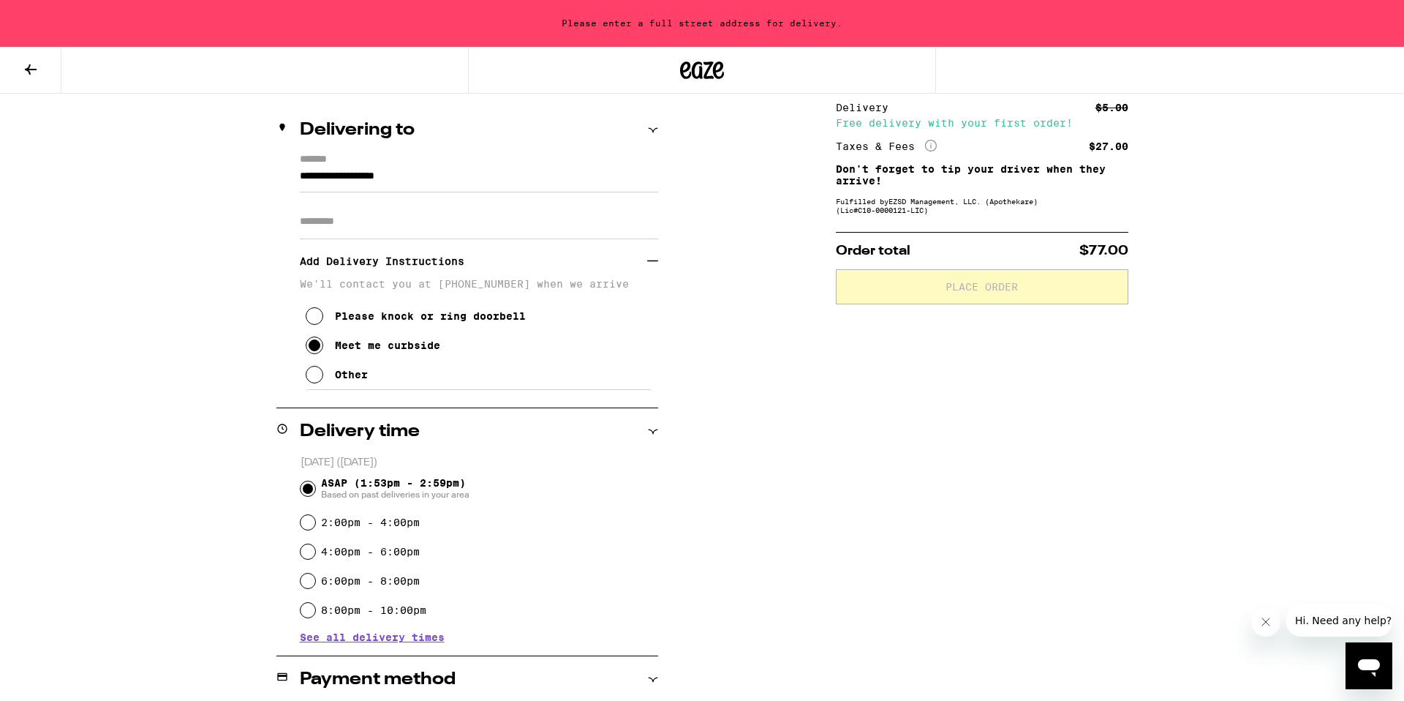
scroll to position [165, 0]
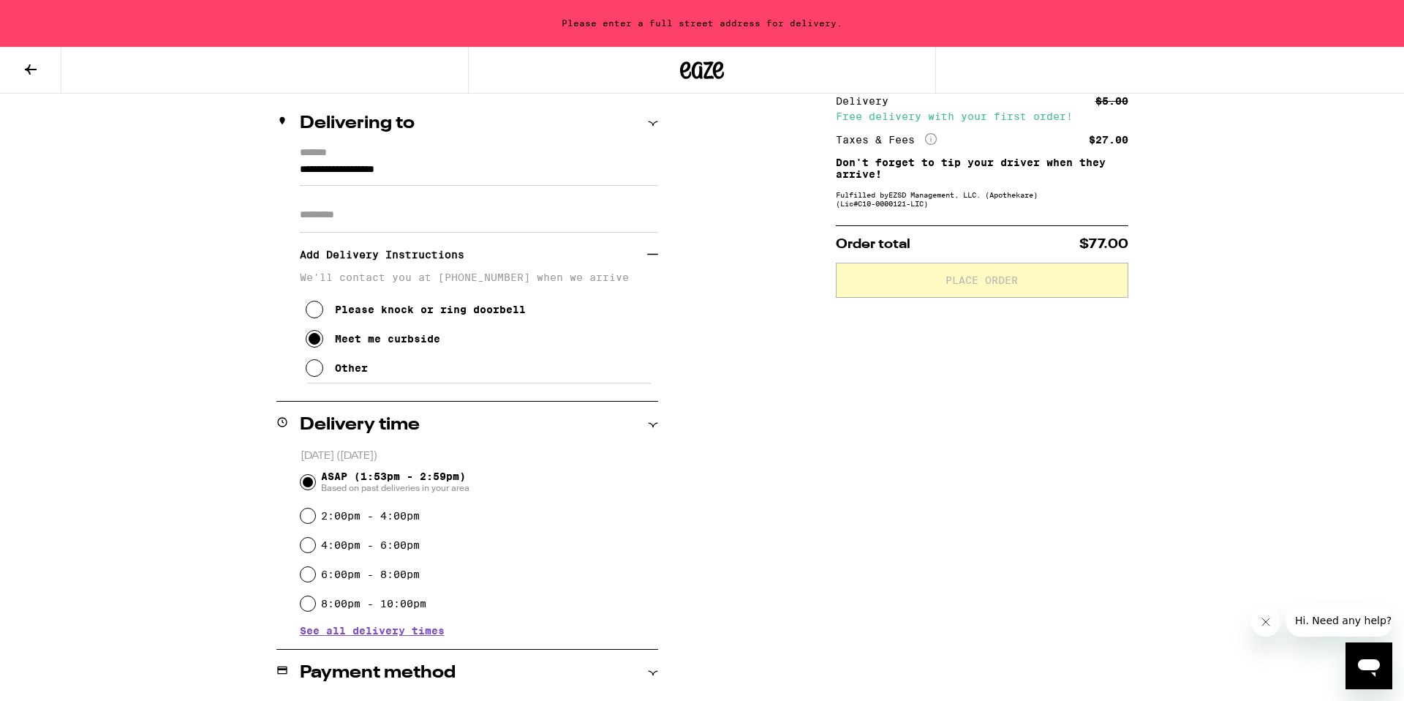
click at [347, 369] on div "Other" at bounding box center [351, 368] width 33 height 12
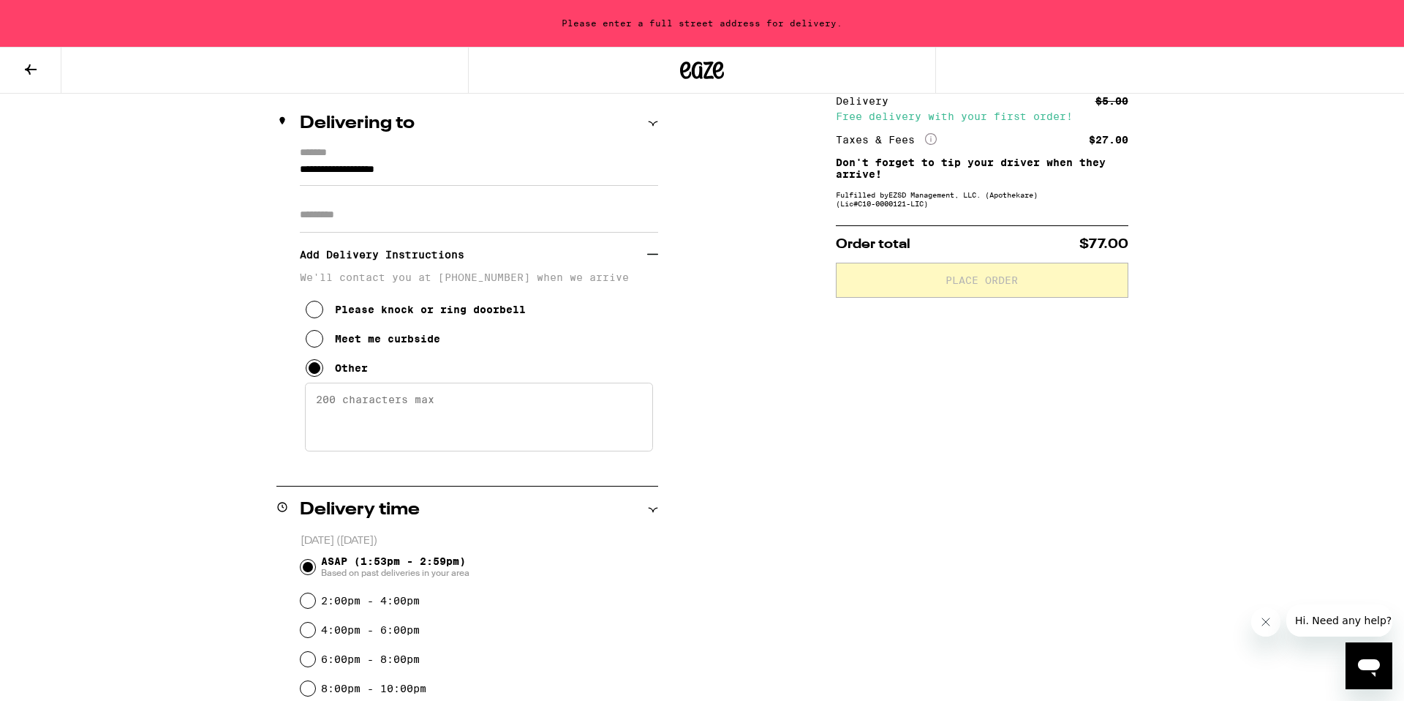
click at [363, 409] on textarea "Enter any other delivery instructions you want driver to know" at bounding box center [479, 416] width 348 height 69
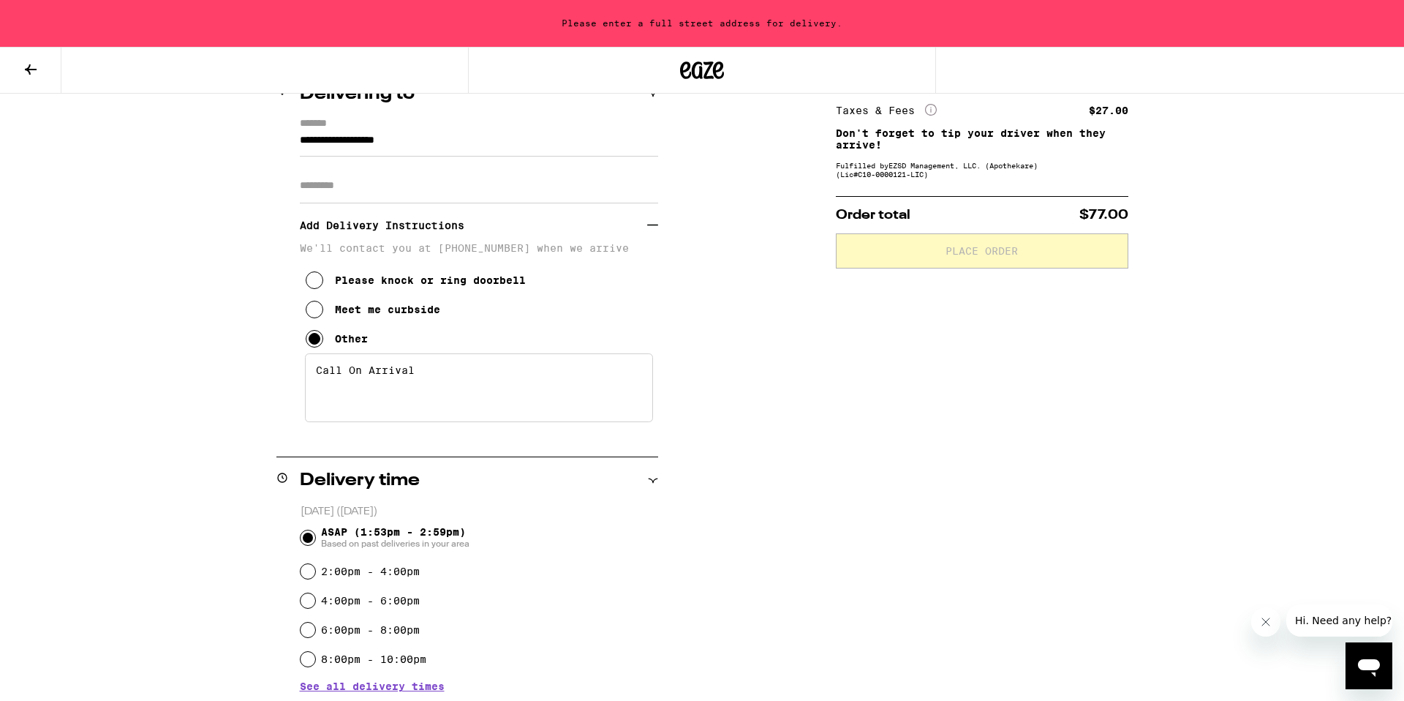
scroll to position [199, 0]
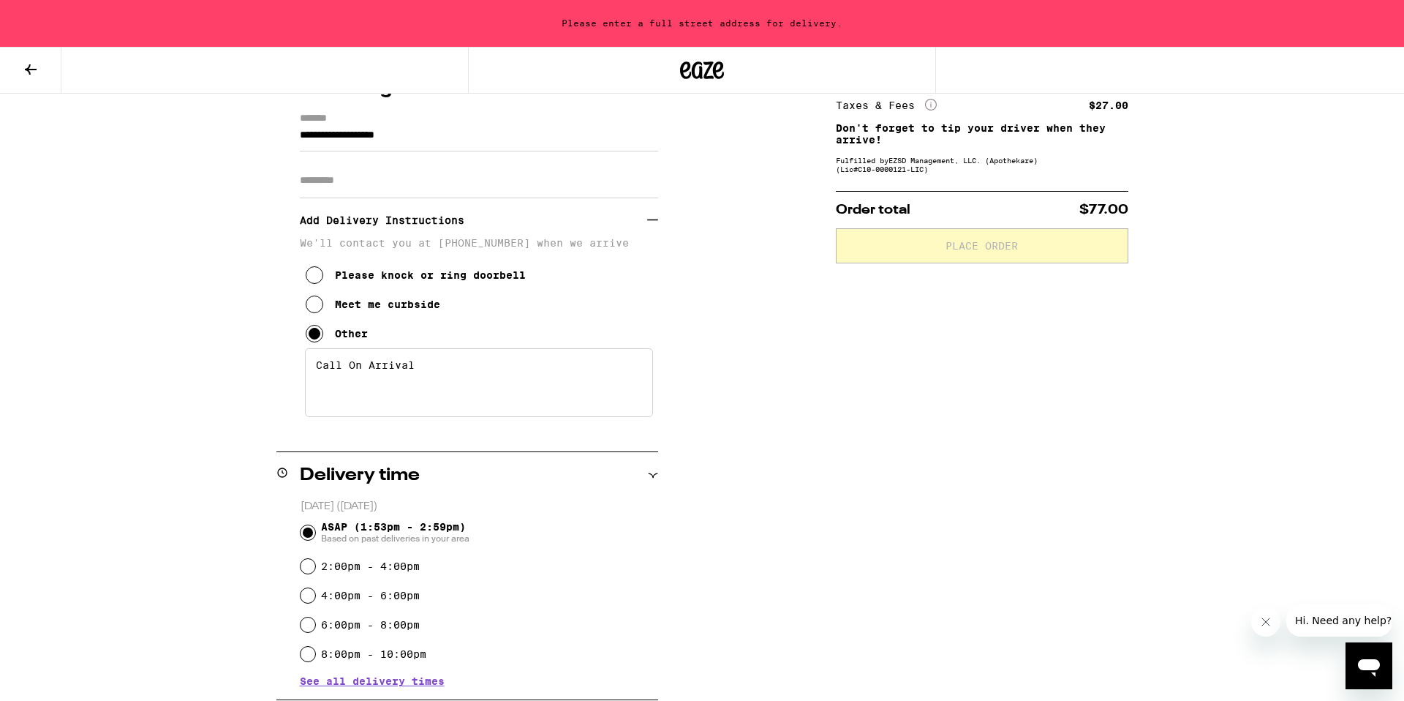
type textarea "Call On Arrival"
click at [382, 183] on input "Apt/Suite" at bounding box center [479, 180] width 358 height 35
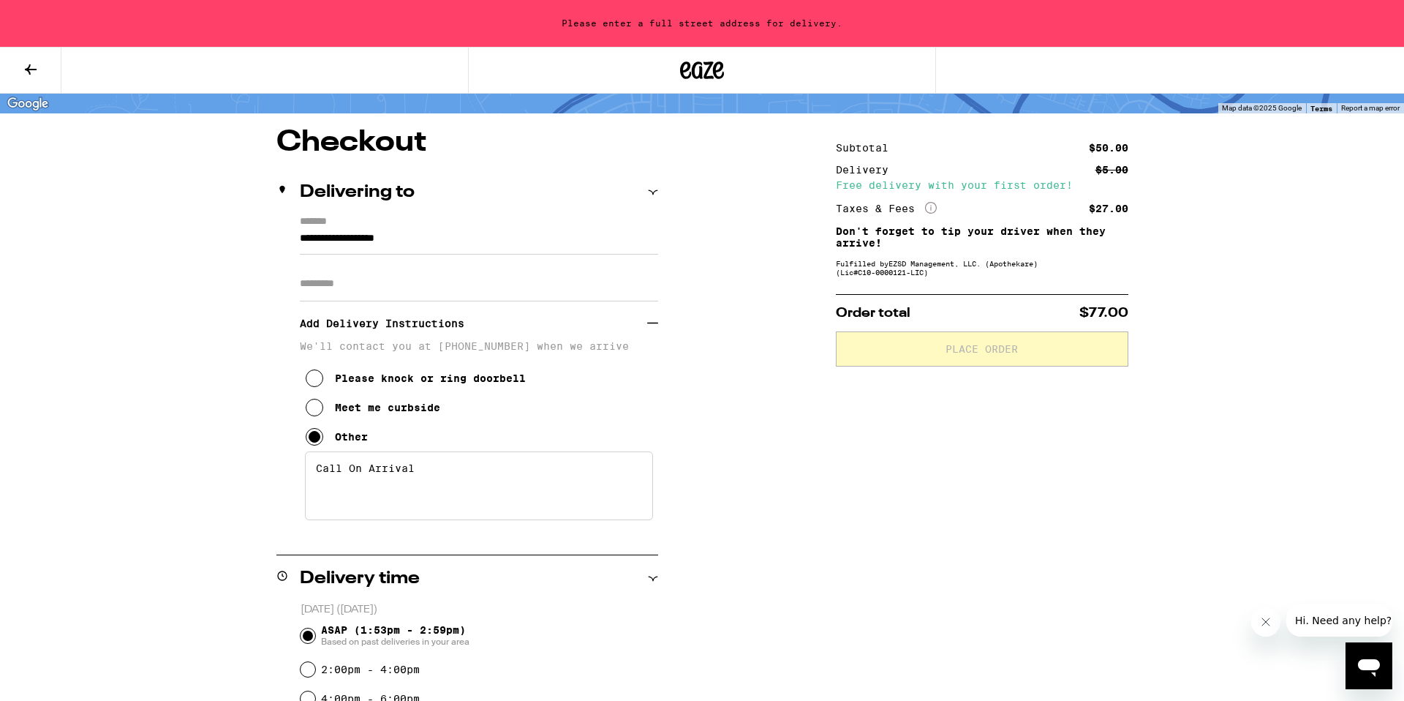
scroll to position [97, 0]
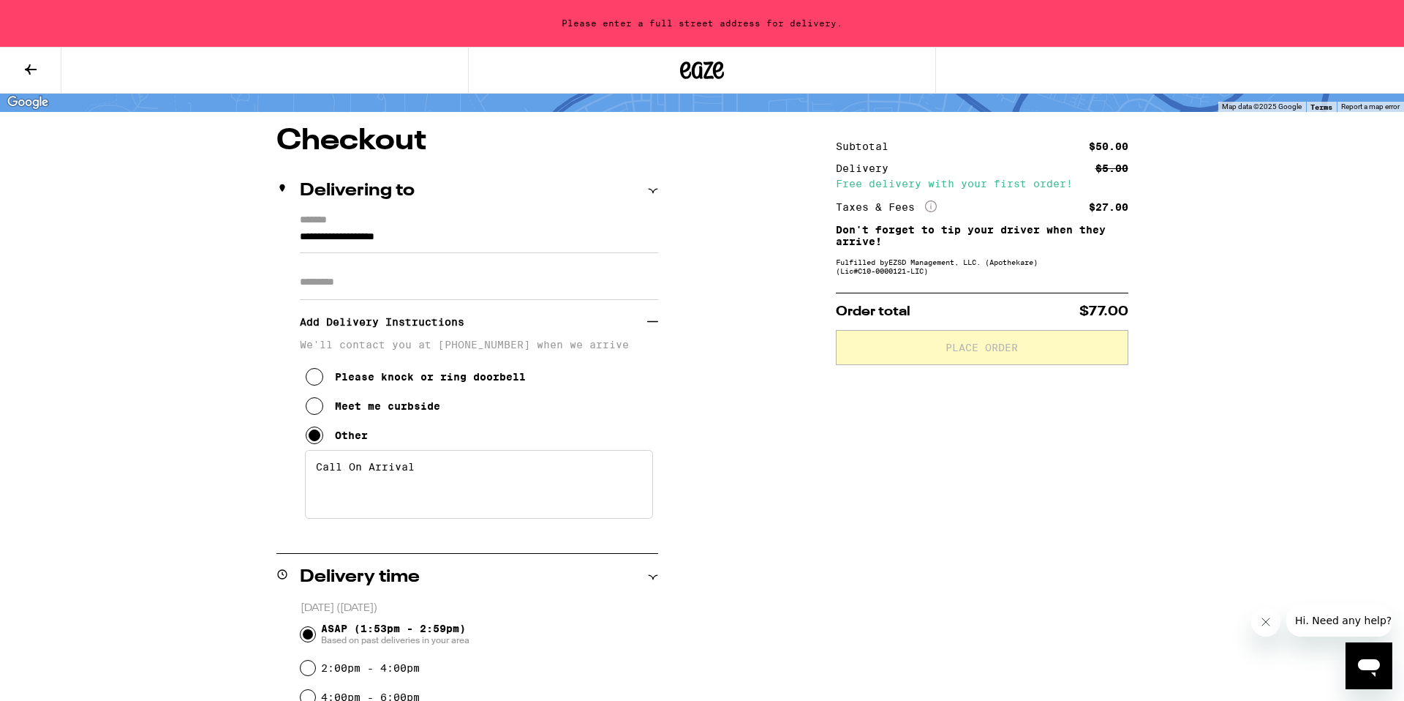
click at [404, 239] on input "**********" at bounding box center [479, 240] width 358 height 25
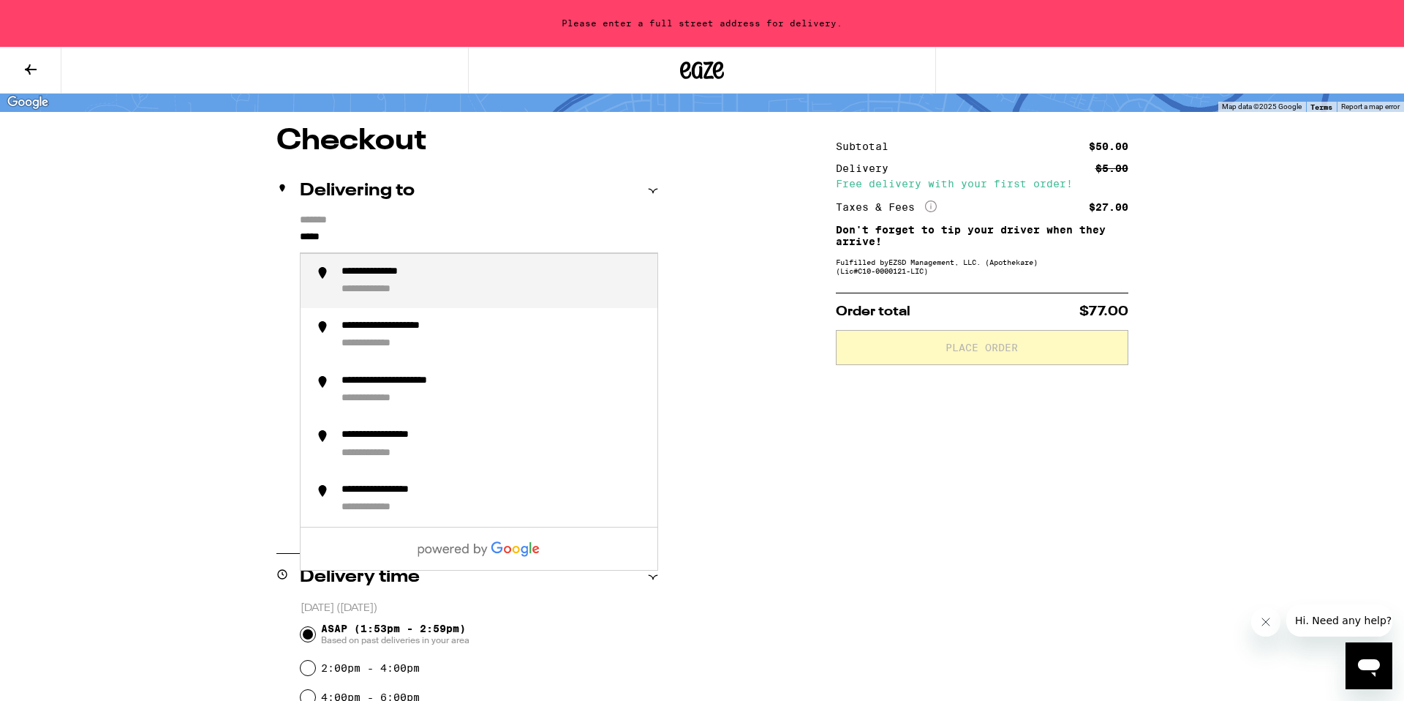
click at [417, 277] on div "**********" at bounding box center [391, 272] width 99 height 14
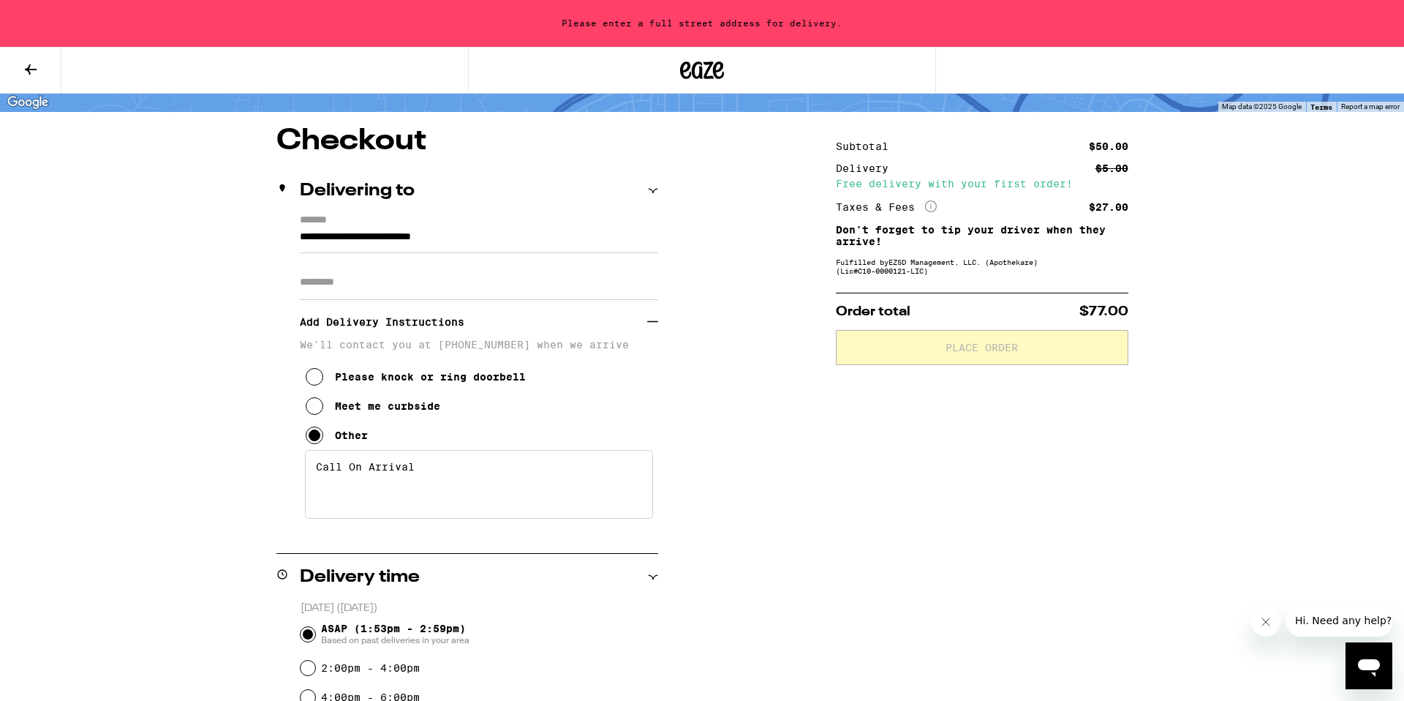
type input "**********"
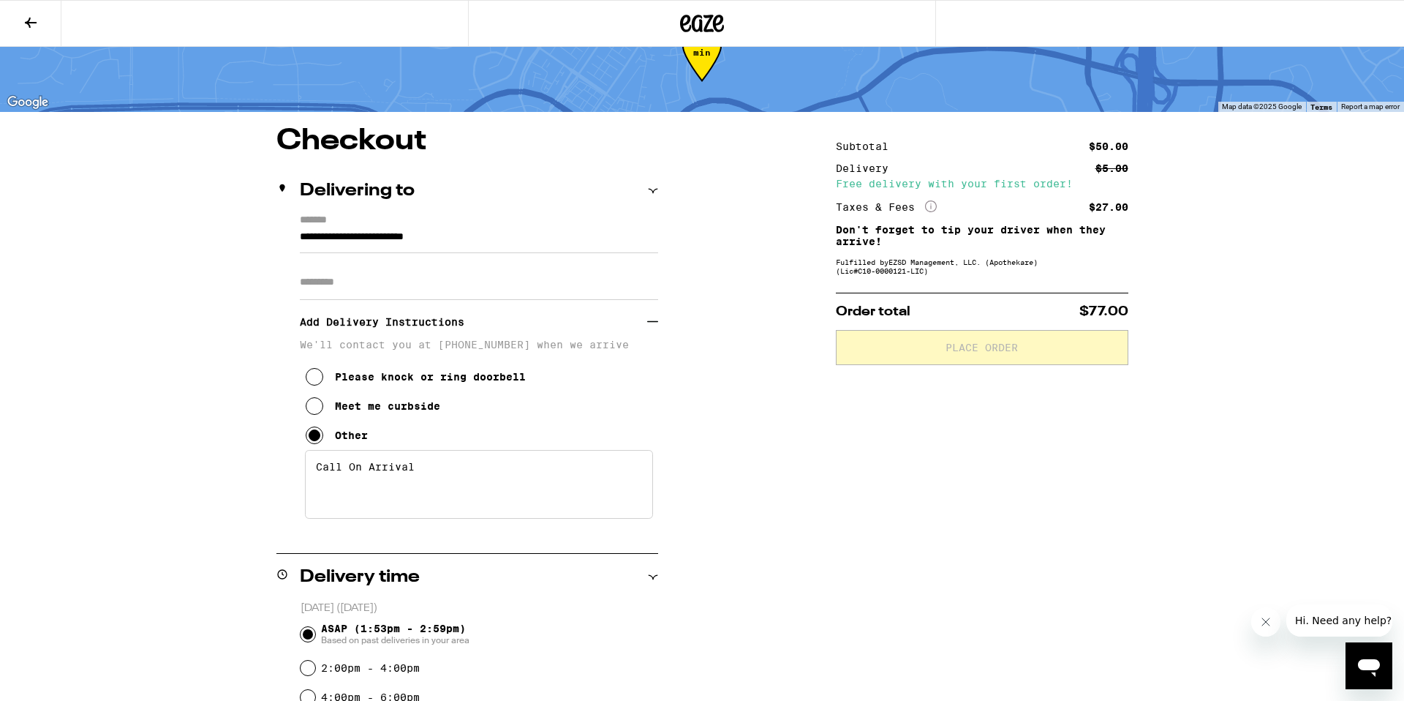
click at [464, 290] on input "Apt/Suite" at bounding box center [479, 282] width 358 height 35
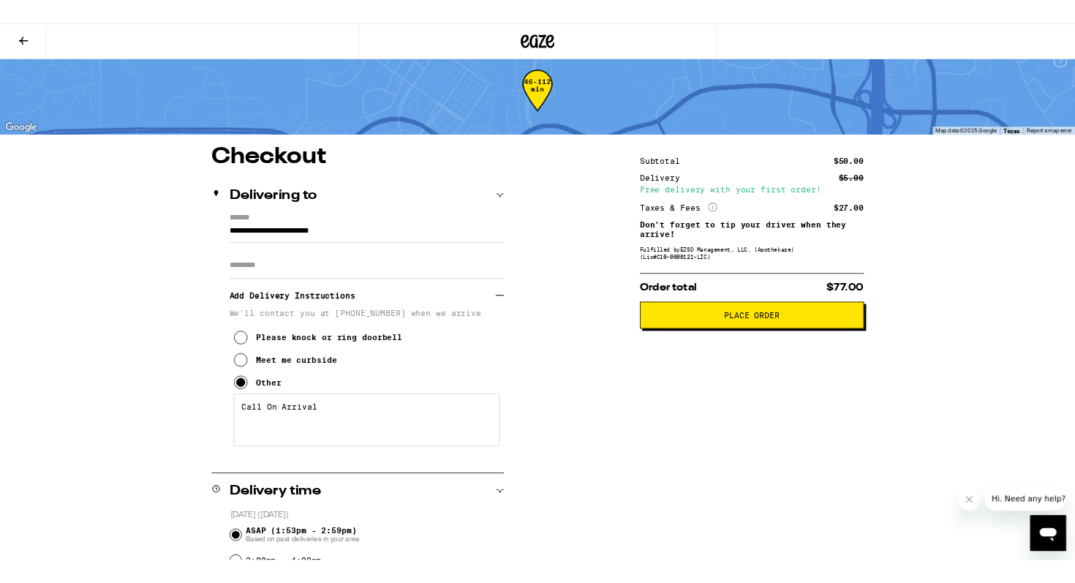
scroll to position [0, 0]
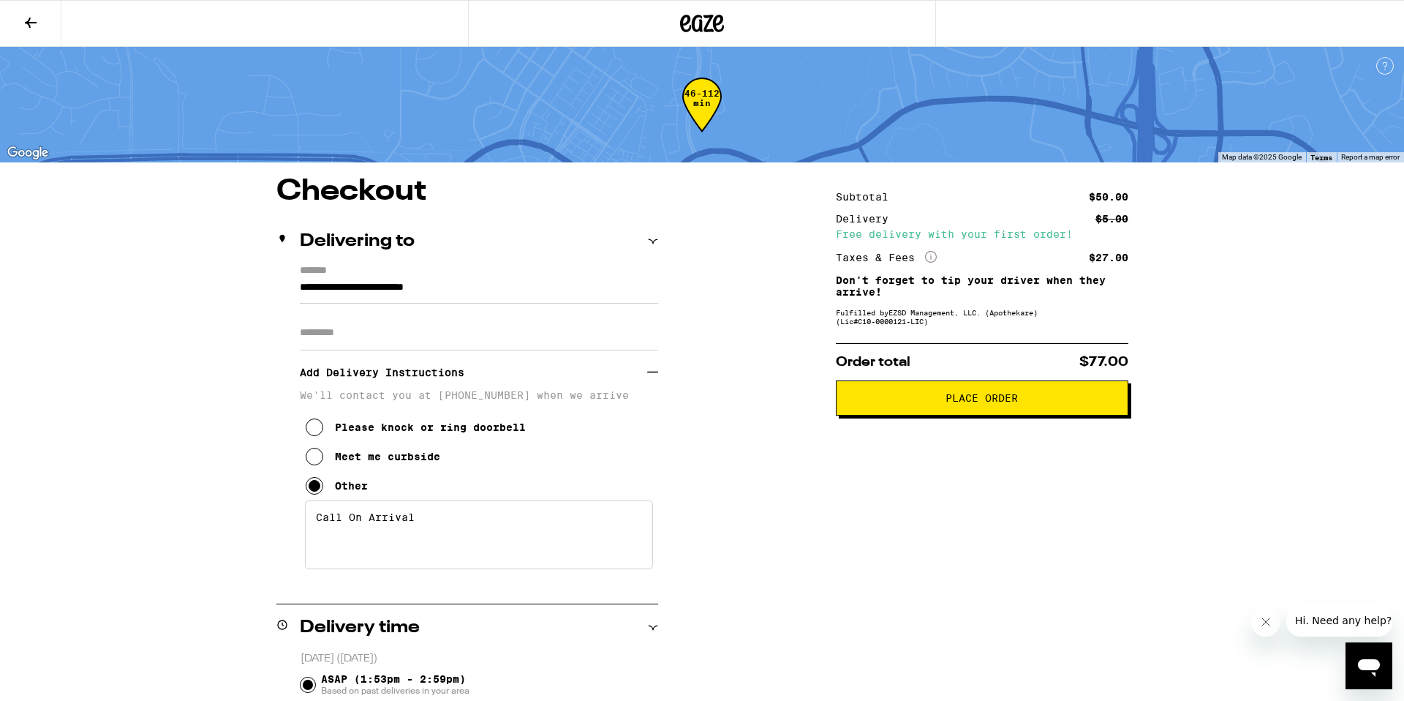
click at [467, 542] on textarea "Call On Arrival" at bounding box center [479, 534] width 348 height 69
